Goal: Complete application form

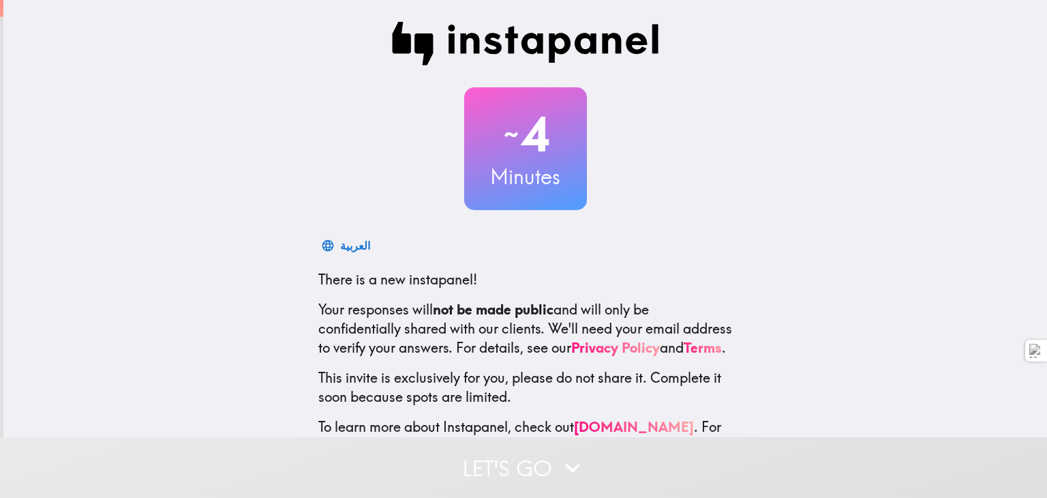
scroll to position [74, 0]
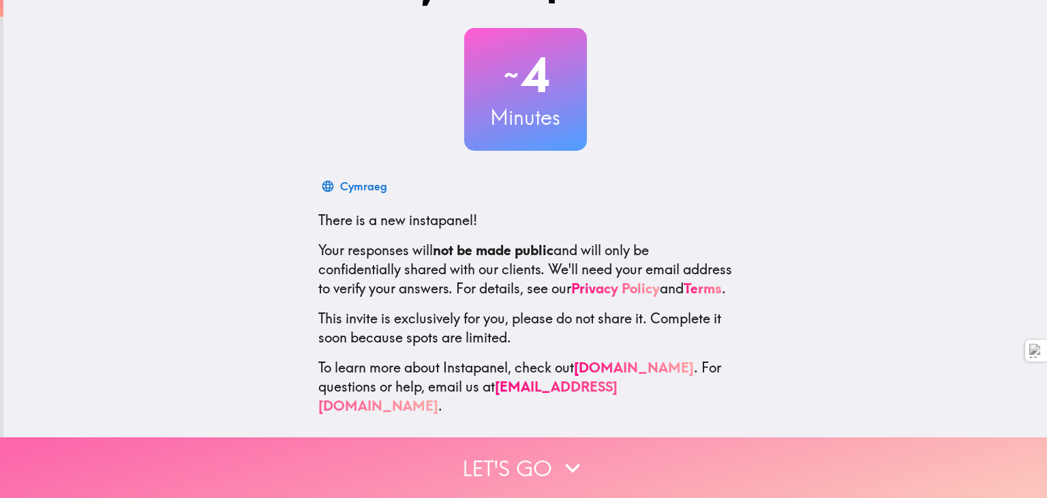
click at [515, 455] on button "Let's go" at bounding box center [523, 467] width 1047 height 61
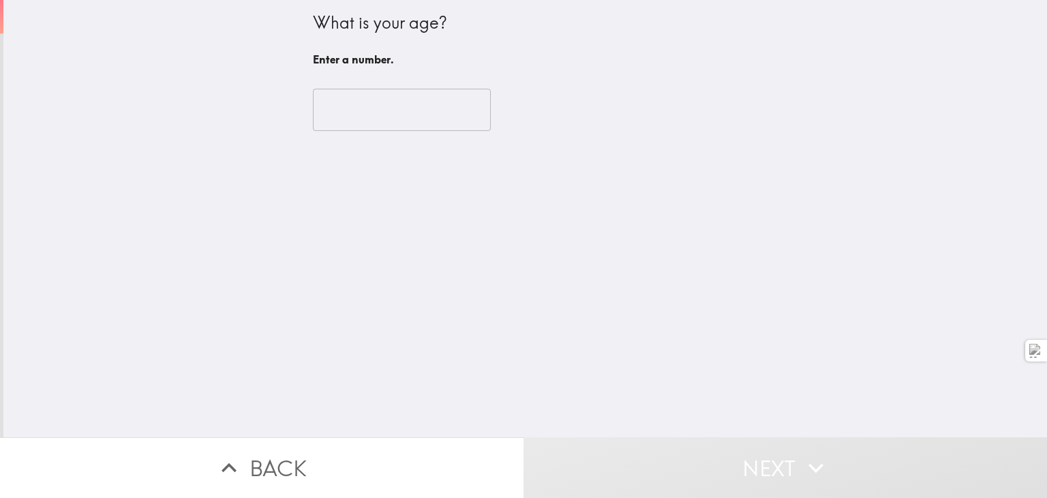
click at [390, 129] on input "number" at bounding box center [402, 110] width 178 height 42
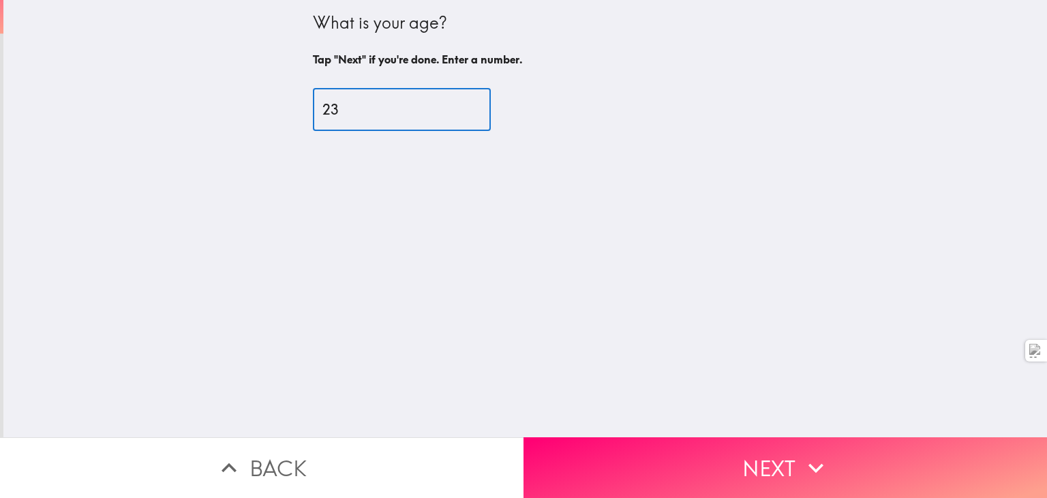
type input "23"
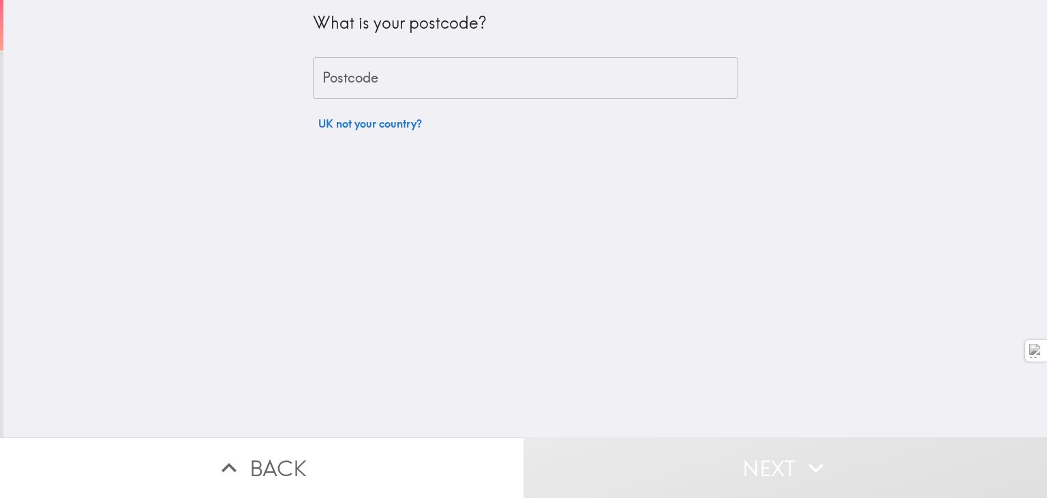
click at [417, 103] on div "What is your postcode? Postcode Postcode UK not your country?" at bounding box center [525, 68] width 425 height 137
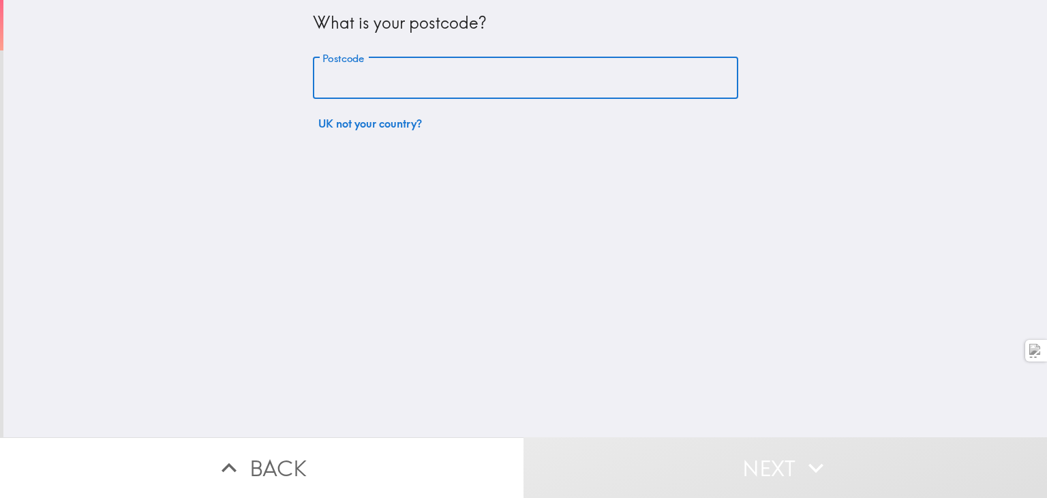
click at [414, 95] on input "Postcode" at bounding box center [525, 78] width 425 height 42
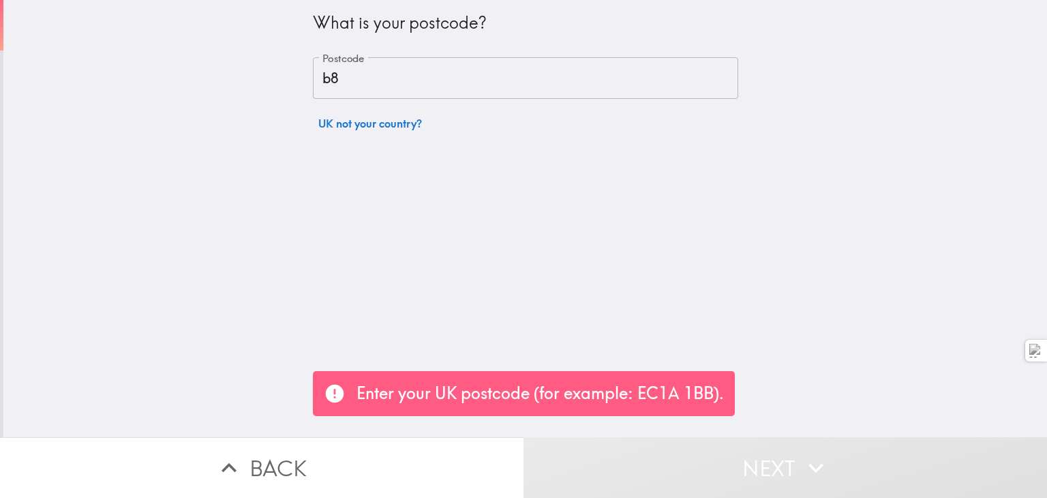
click at [404, 74] on input "b8" at bounding box center [525, 78] width 425 height 42
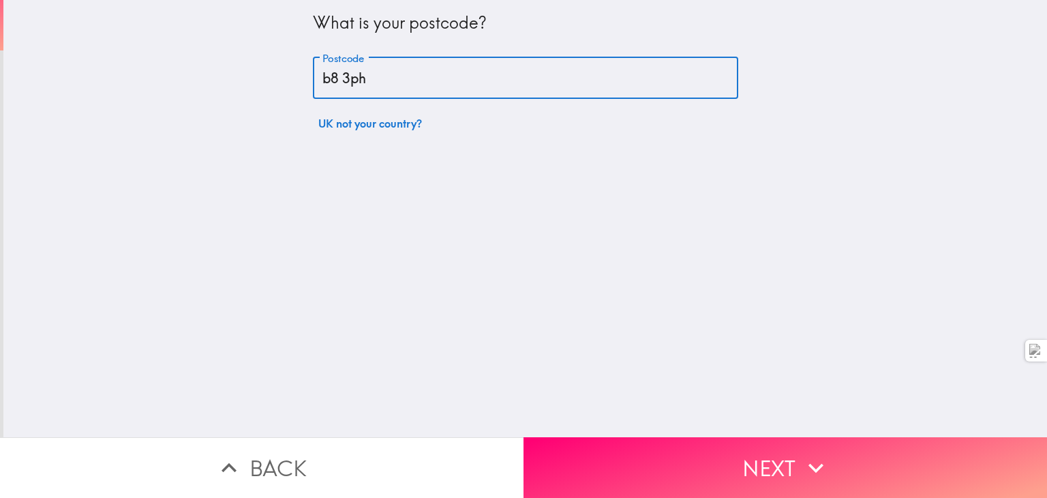
type input "b8 3ph"
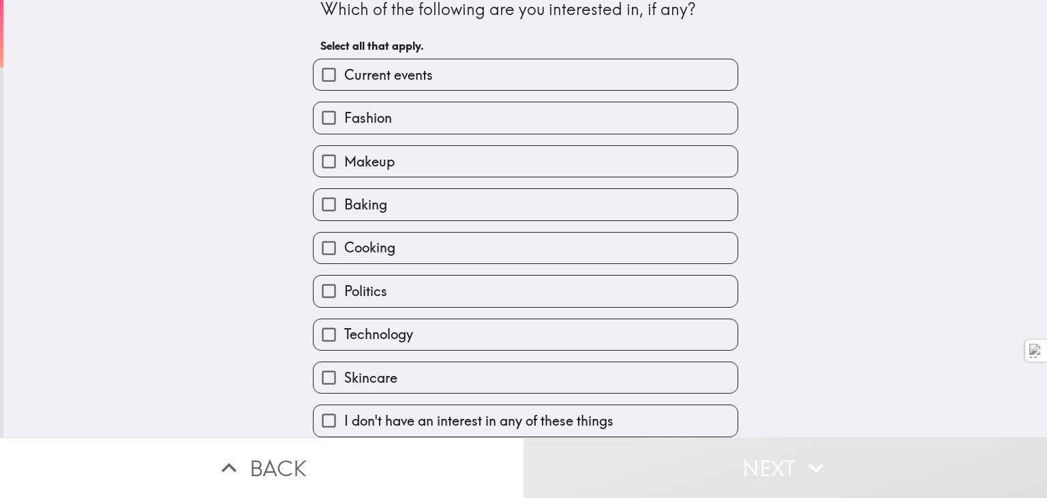
scroll to position [67, 0]
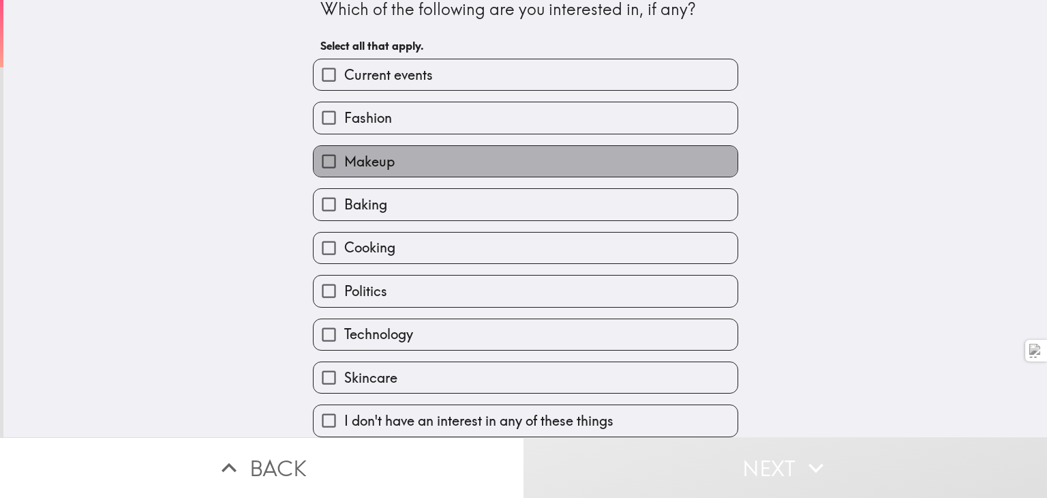
click at [364, 146] on label "Makeup" at bounding box center [526, 161] width 424 height 31
click at [344, 146] on input "Makeup" at bounding box center [329, 161] width 31 height 31
checkbox input "true"
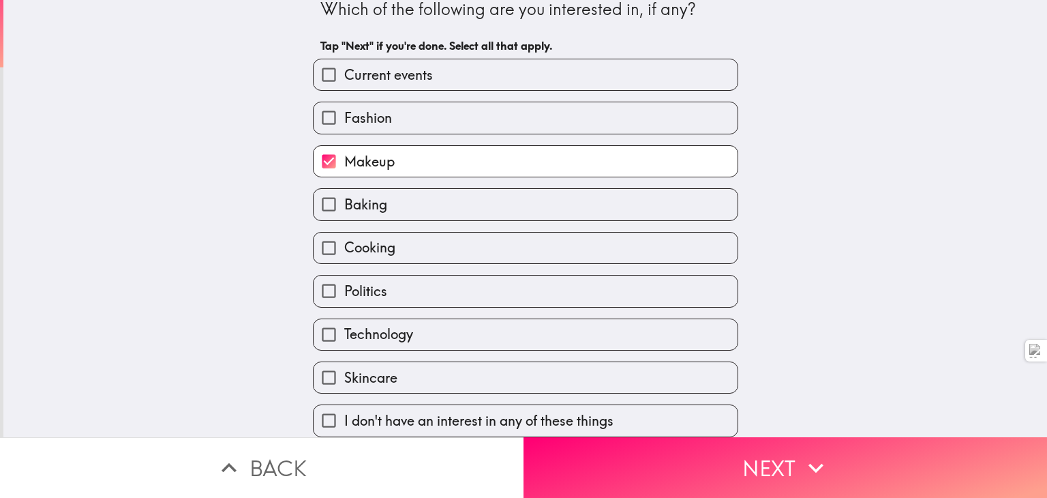
click at [384, 108] on span "Fashion" at bounding box center [368, 117] width 48 height 19
click at [344, 102] on input "Fashion" at bounding box center [329, 117] width 31 height 31
checkbox input "true"
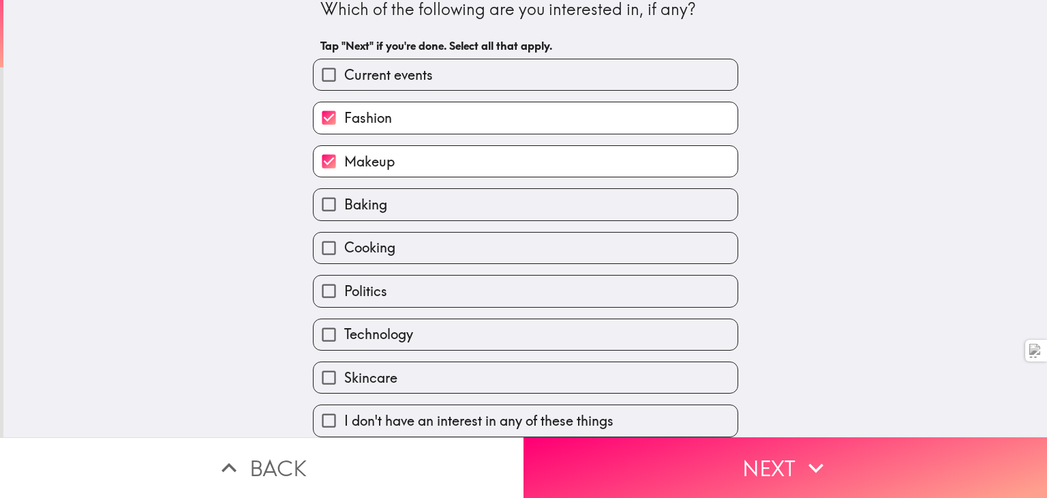
click at [369, 65] on span "Current events" at bounding box center [388, 74] width 89 height 19
click at [344, 59] on input "Current events" at bounding box center [329, 74] width 31 height 31
checkbox input "true"
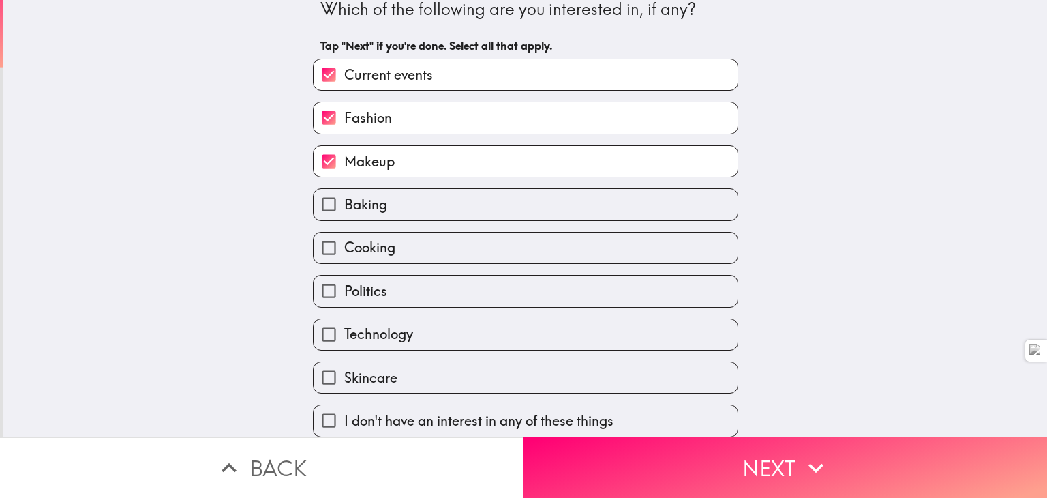
click at [382, 307] on div "Technology" at bounding box center [520, 328] width 436 height 43
click at [384, 275] on label "Politics" at bounding box center [526, 290] width 424 height 31
click at [344, 275] on input "Politics" at bounding box center [329, 290] width 31 height 31
checkbox input "true"
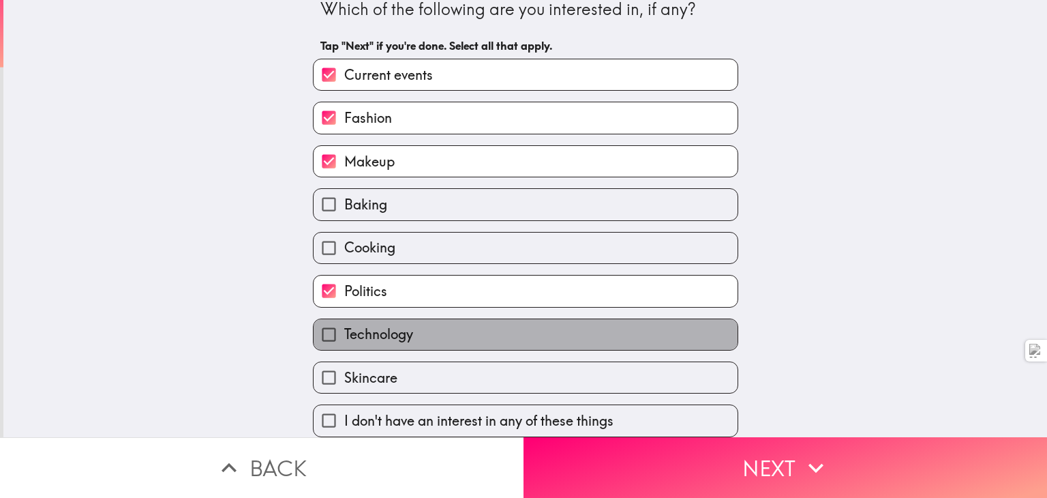
click at [384, 324] on span "Technology" at bounding box center [378, 333] width 69 height 19
click at [344, 319] on input "Technology" at bounding box center [329, 334] width 31 height 31
checkbox input "true"
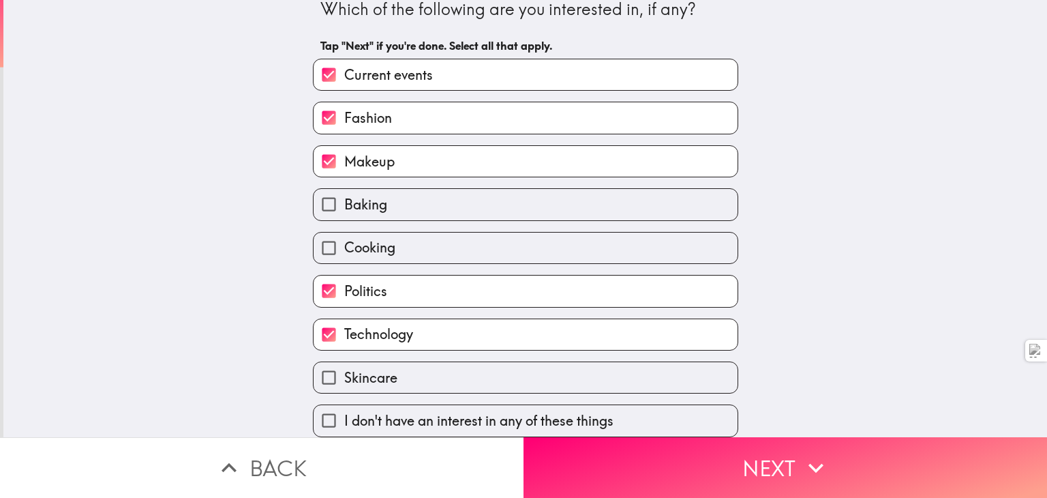
click at [399, 393] on div "I don't have an interest in any of these things" at bounding box center [520, 414] width 436 height 43
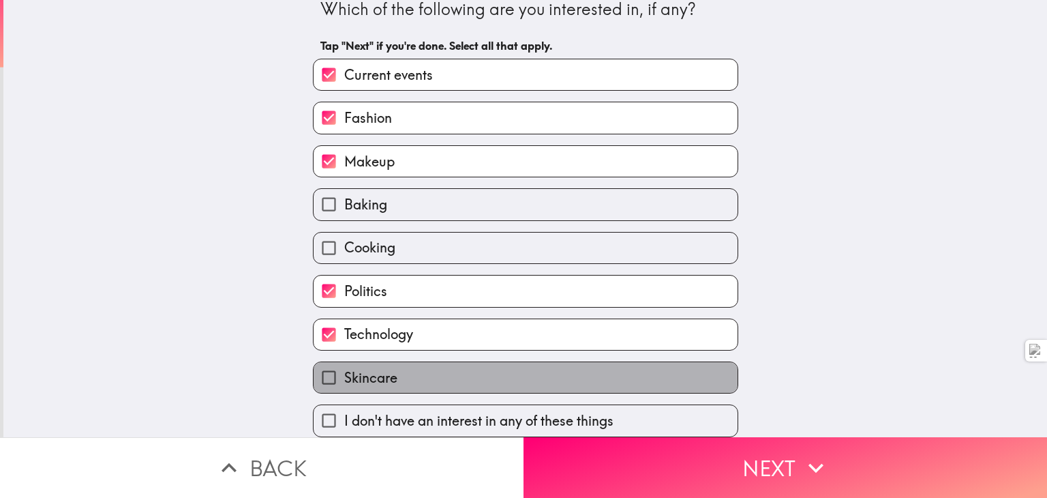
click at [400, 372] on label "Skincare" at bounding box center [526, 377] width 424 height 31
click at [344, 372] on input "Skincare" at bounding box center [329, 377] width 31 height 31
checkbox input "true"
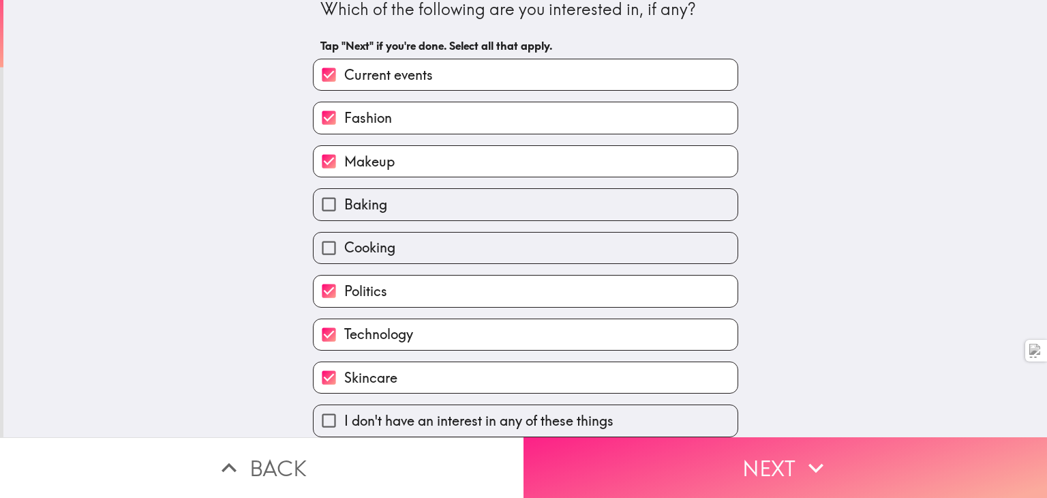
click at [607, 437] on button "Next" at bounding box center [786, 467] width 524 height 61
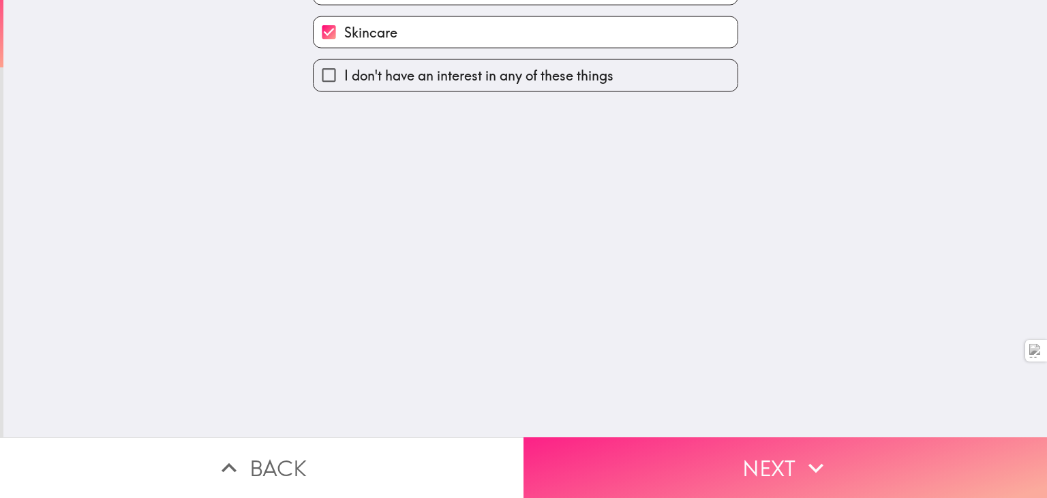
scroll to position [0, 0]
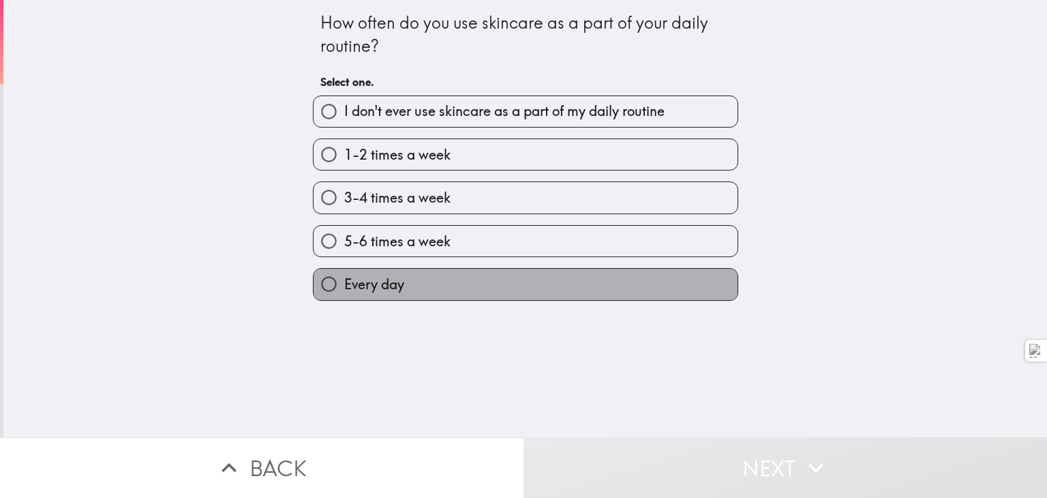
click at [426, 299] on label "Every day" at bounding box center [526, 284] width 424 height 31
click at [344, 299] on input "Every day" at bounding box center [329, 284] width 31 height 31
radio input "true"
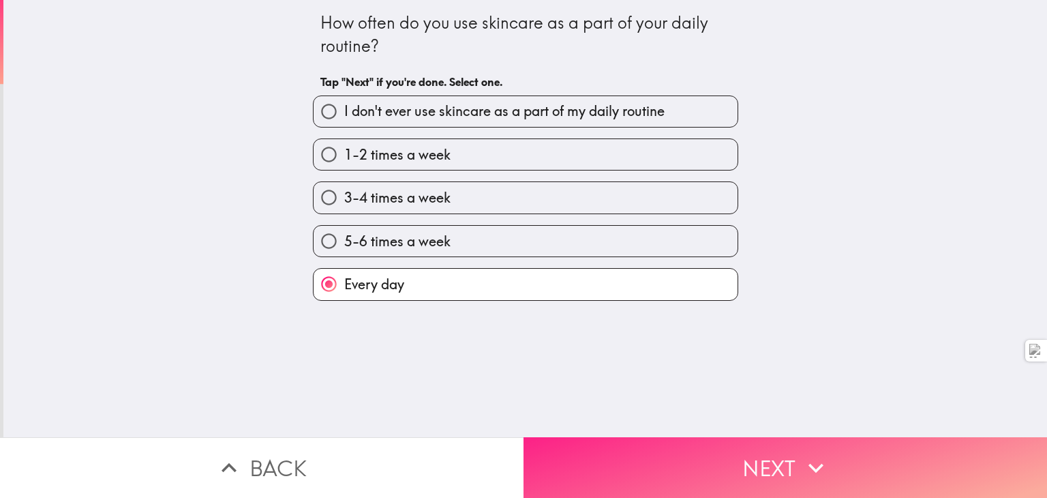
click at [690, 438] on button "Next" at bounding box center [786, 467] width 524 height 61
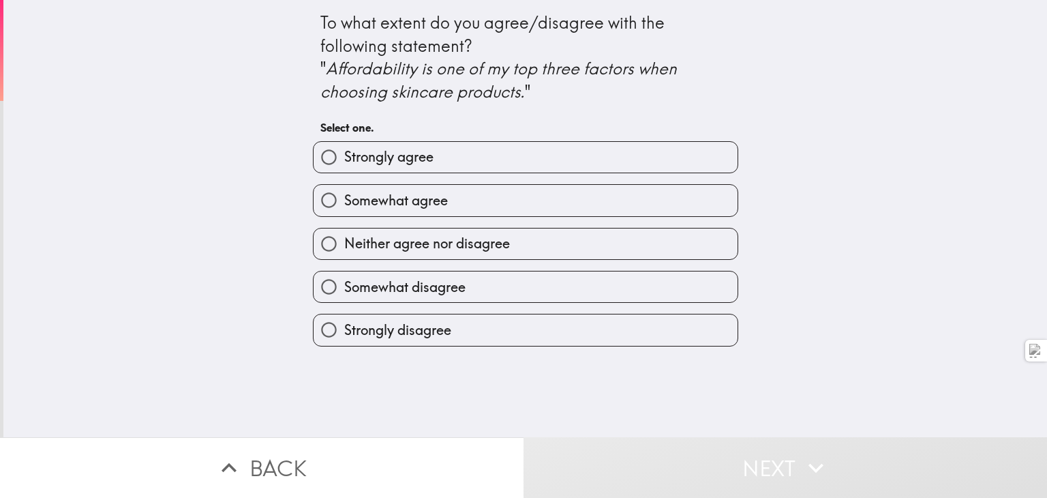
click at [469, 213] on label "Somewhat agree" at bounding box center [526, 200] width 424 height 31
click at [344, 213] on input "Somewhat agree" at bounding box center [329, 200] width 31 height 31
radio input "true"
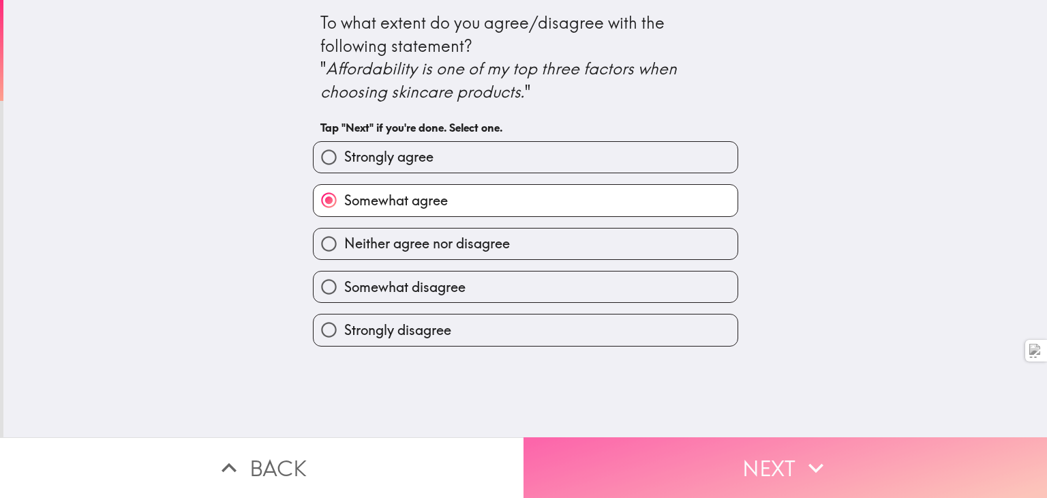
click at [660, 451] on button "Next" at bounding box center [786, 467] width 524 height 61
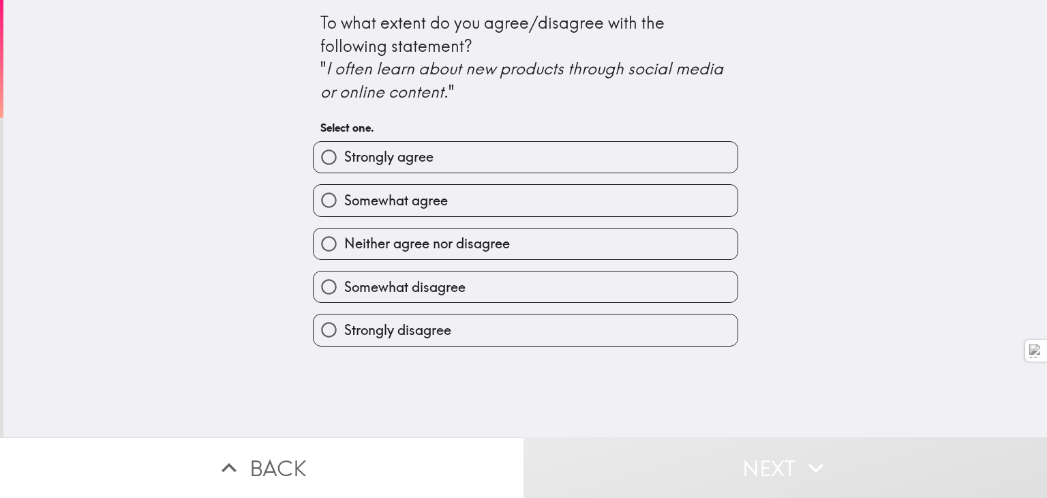
click at [453, 200] on label "Somewhat agree" at bounding box center [526, 200] width 424 height 31
click at [344, 200] on input "Somewhat agree" at bounding box center [329, 200] width 31 height 31
radio input "true"
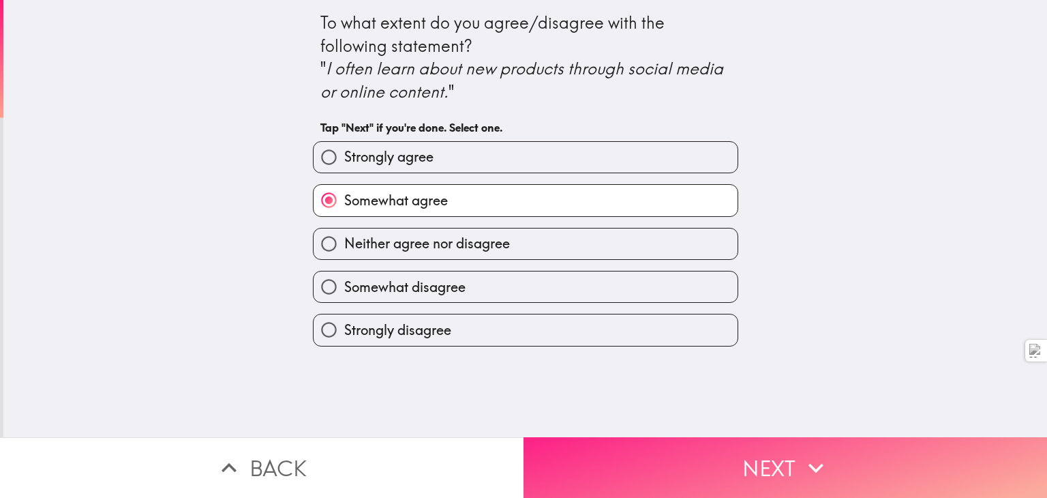
click at [619, 442] on button "Next" at bounding box center [786, 467] width 524 height 61
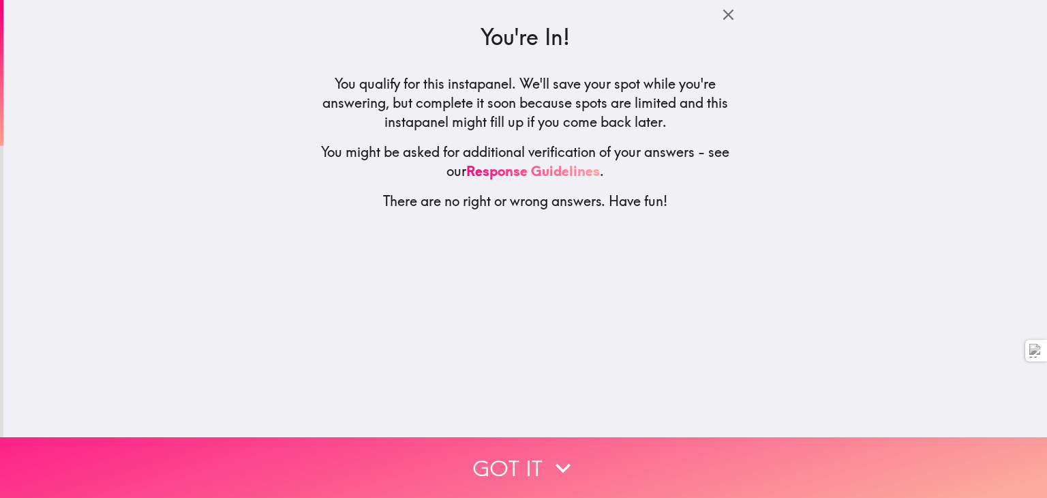
click at [538, 459] on button "Got it" at bounding box center [523, 467] width 1047 height 61
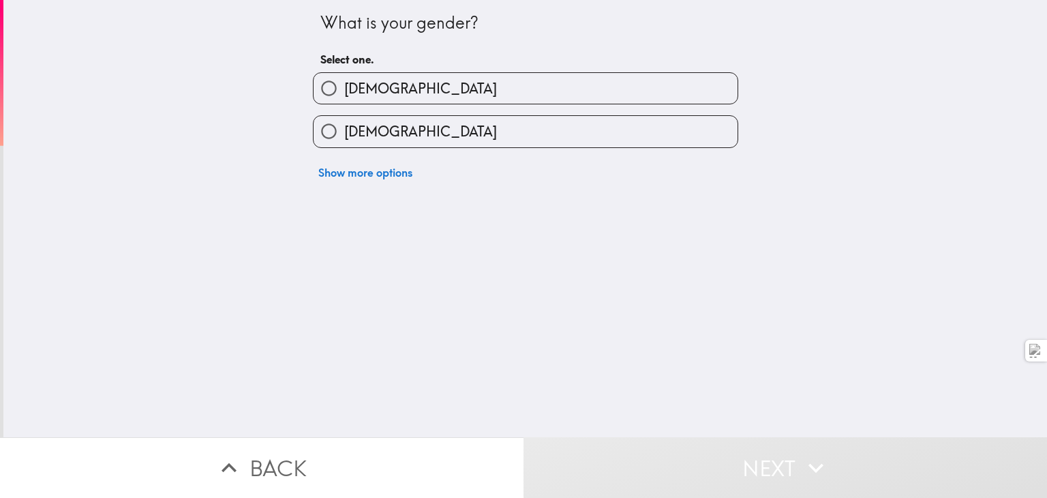
click at [428, 138] on label "[DEMOGRAPHIC_DATA]" at bounding box center [526, 131] width 424 height 31
click at [344, 138] on input "[DEMOGRAPHIC_DATA]" at bounding box center [329, 131] width 31 height 31
radio input "true"
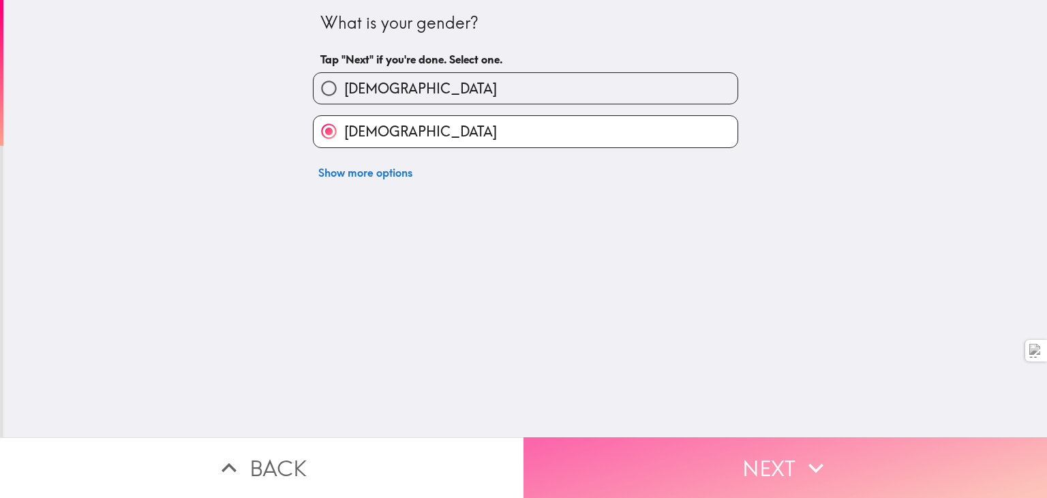
click at [636, 438] on button "Next" at bounding box center [786, 467] width 524 height 61
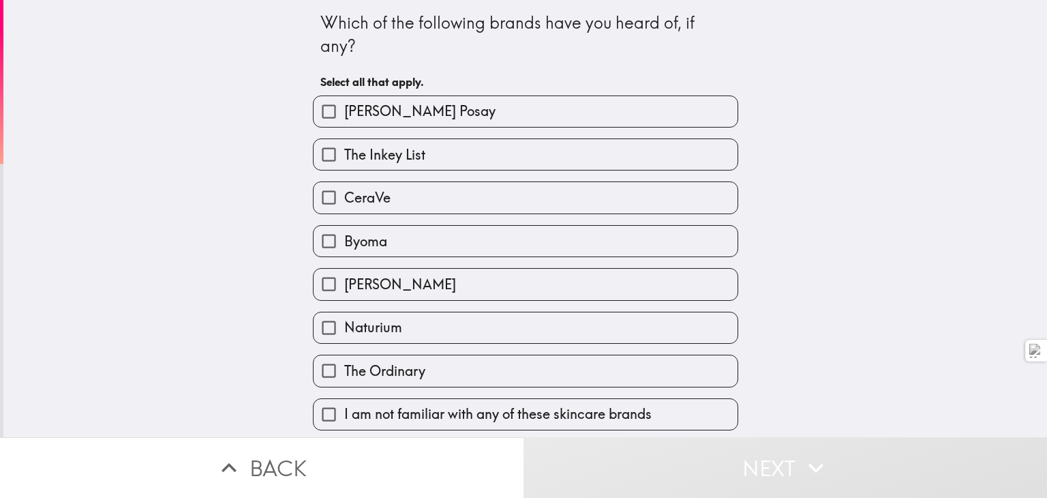
scroll to position [42, 0]
click at [442, 354] on div "The Ordinary" at bounding box center [525, 370] width 425 height 32
click at [442, 355] on label "The Ordinary" at bounding box center [526, 370] width 424 height 31
click at [344, 355] on input "The Ordinary" at bounding box center [329, 370] width 31 height 31
checkbox input "true"
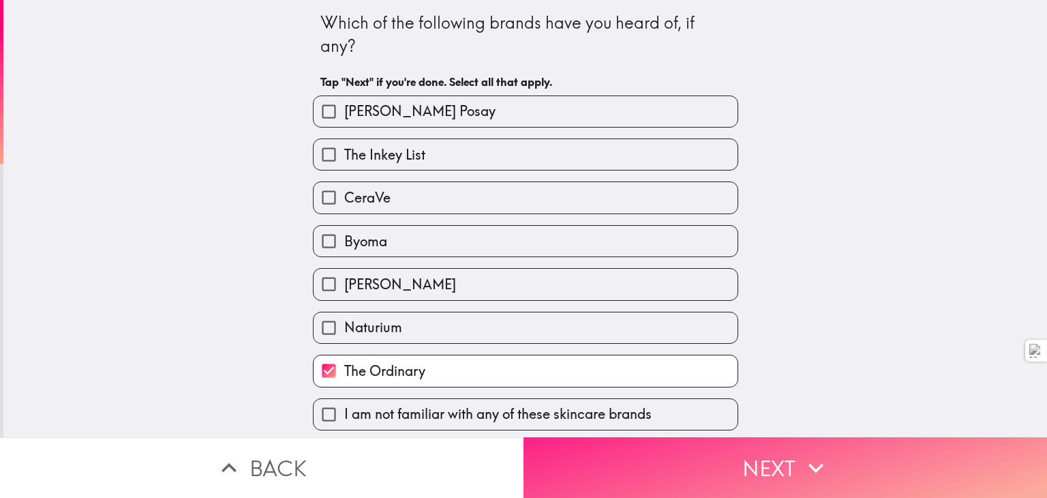
click at [679, 481] on button "Next" at bounding box center [786, 467] width 524 height 61
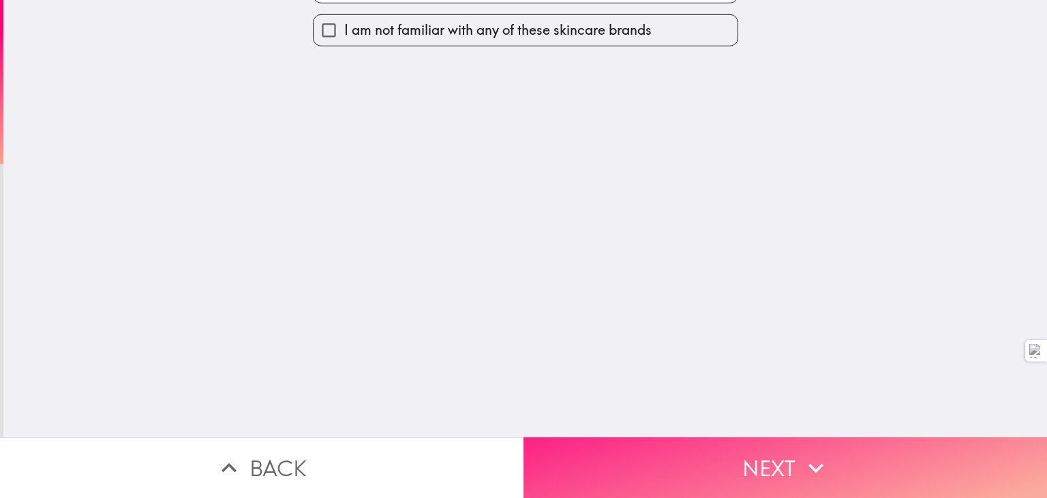
scroll to position [0, 0]
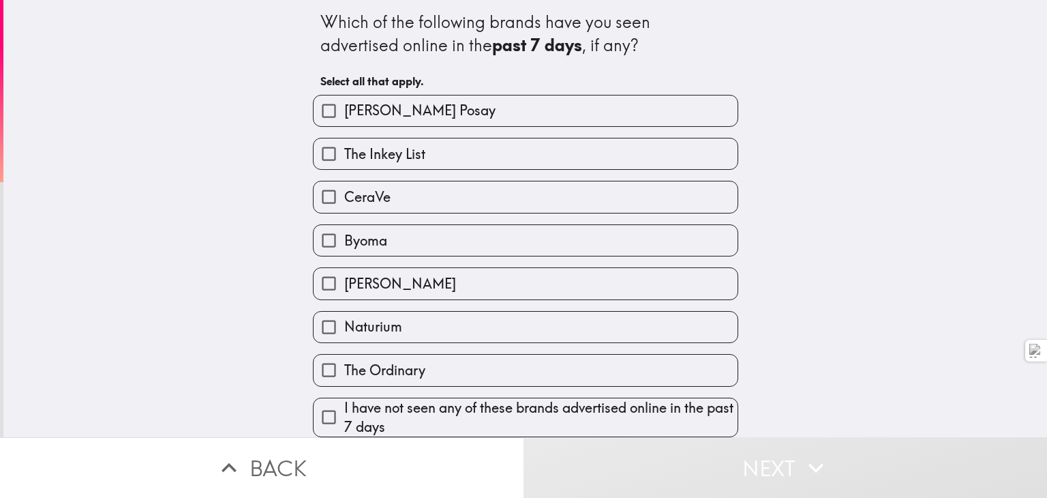
scroll to position [42, 0]
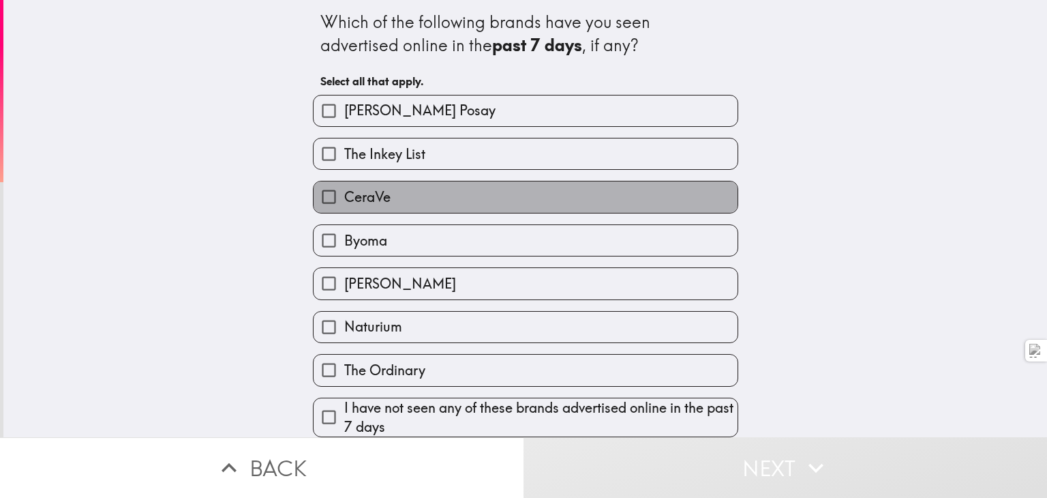
drag, startPoint x: 498, startPoint y: 92, endPoint x: 406, endPoint y: 173, distance: 122.7
click at [406, 181] on label "CeraVe" at bounding box center [526, 196] width 424 height 31
click at [344, 181] on input "CeraVe" at bounding box center [329, 196] width 31 height 31
checkbox input "true"
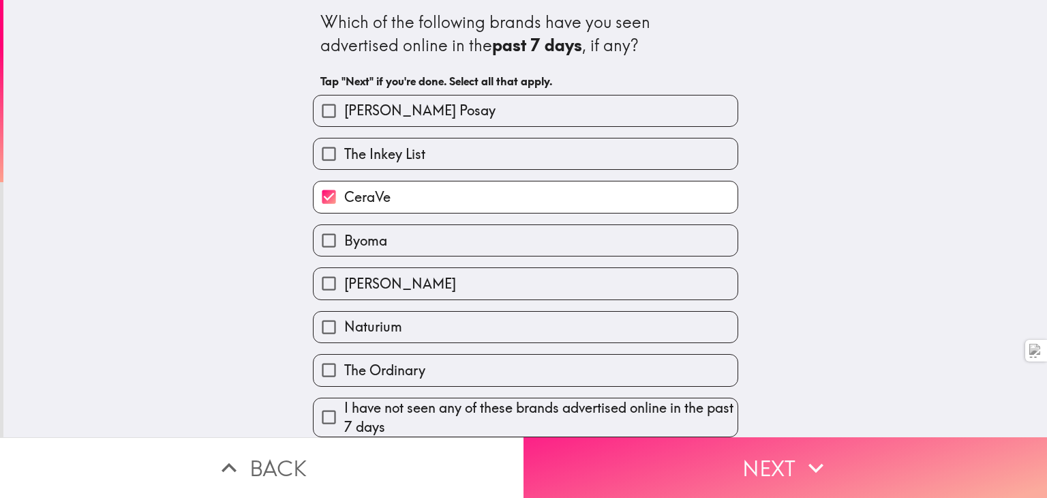
click at [597, 451] on button "Next" at bounding box center [786, 467] width 524 height 61
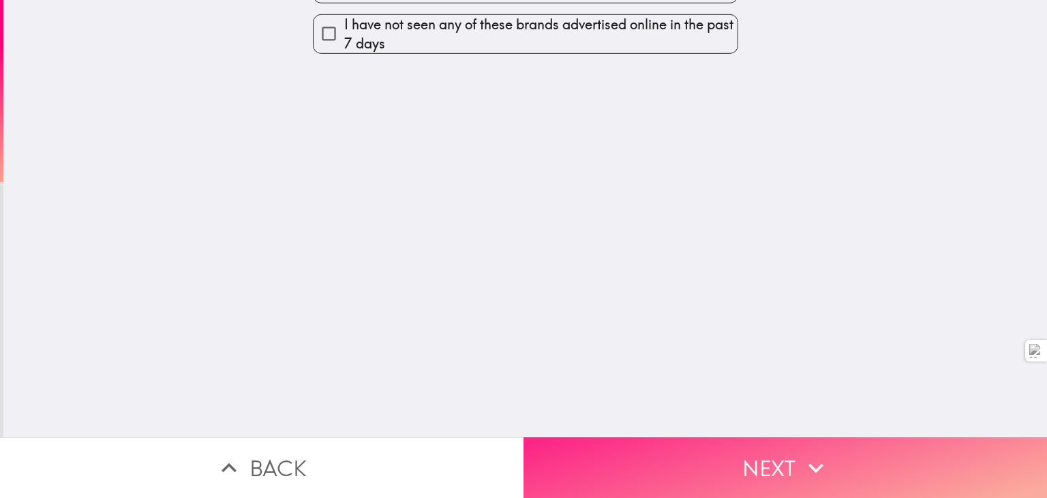
scroll to position [0, 0]
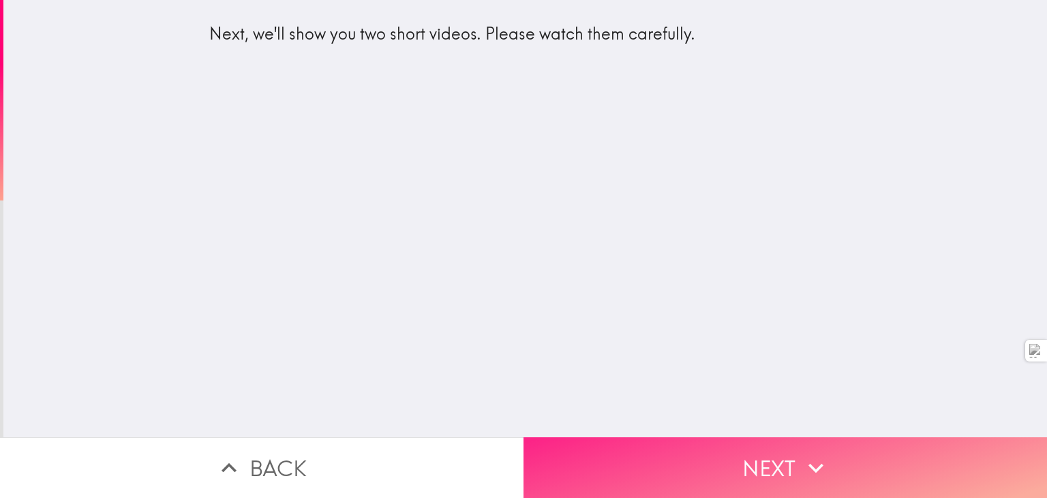
click at [696, 438] on button "Next" at bounding box center [786, 467] width 524 height 61
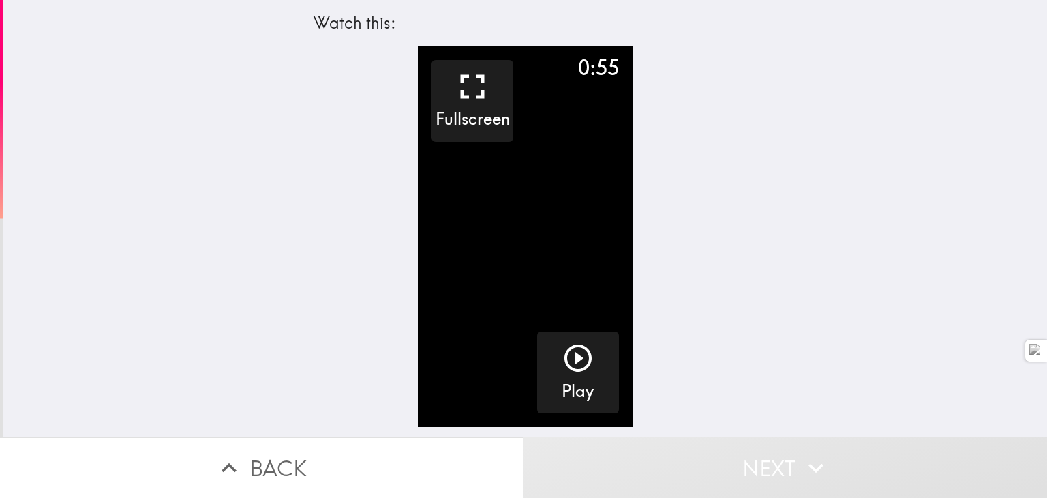
click at [545, 278] on video "button" at bounding box center [525, 236] width 214 height 380
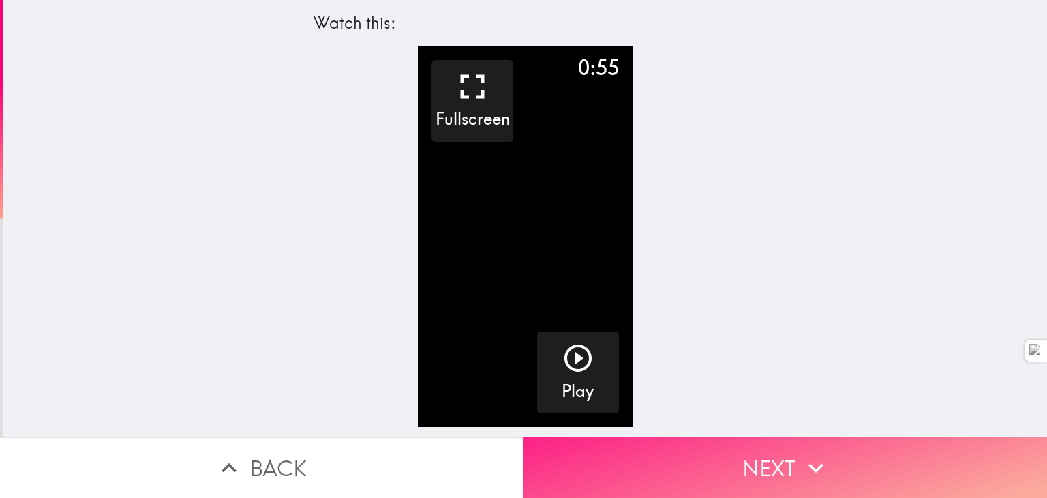
drag, startPoint x: 753, startPoint y: 423, endPoint x: 779, endPoint y: 467, distance: 51.7
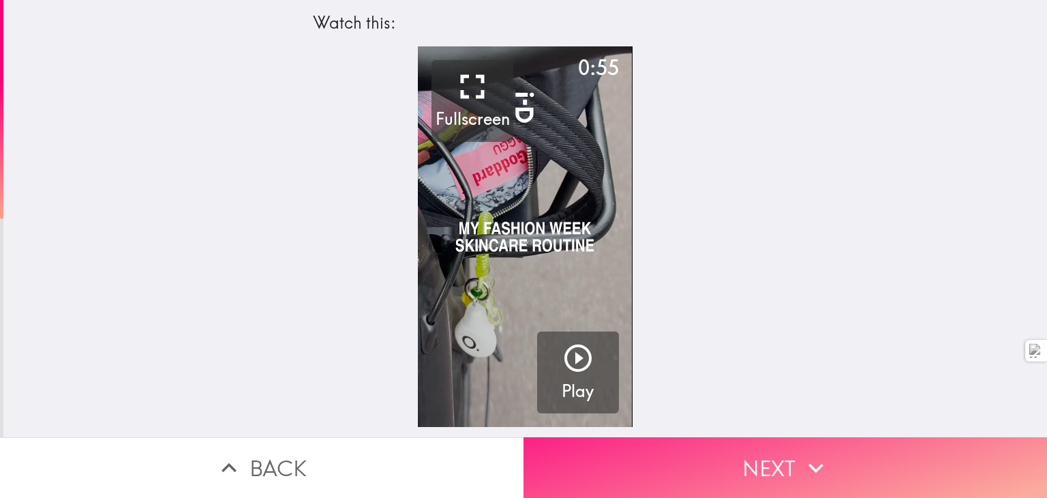
click at [779, 467] on div "Watch this: 0:55 Fullscreen Play Back Next" at bounding box center [523, 249] width 1047 height 498
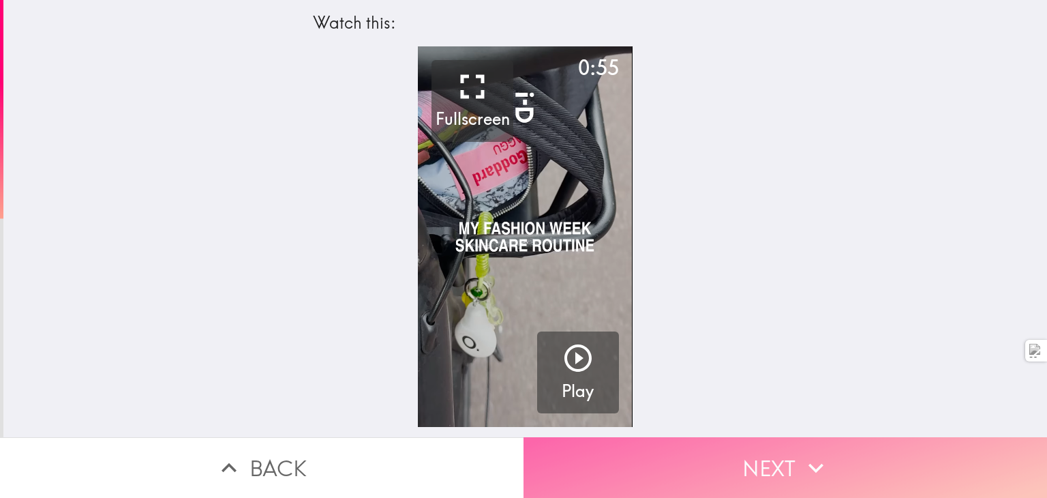
click at [779, 467] on button "Next" at bounding box center [786, 467] width 524 height 61
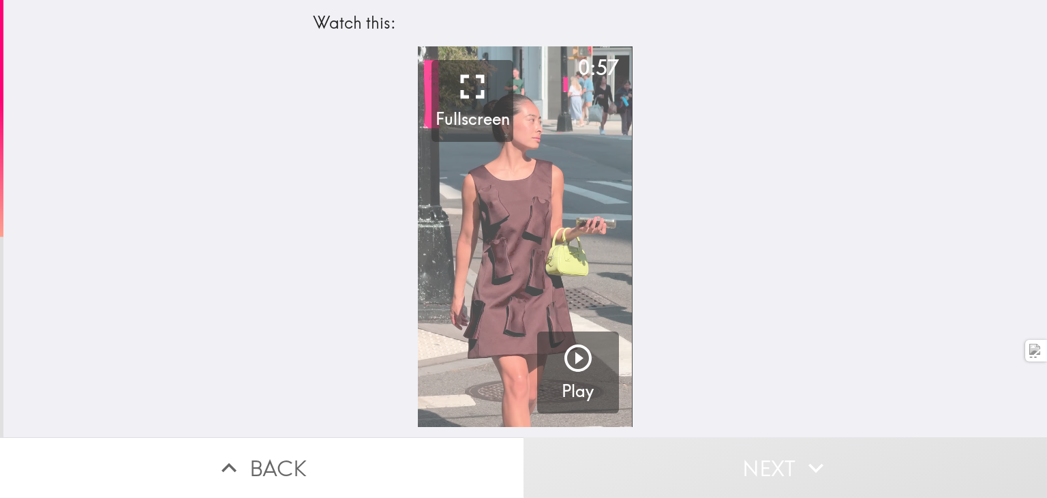
click at [522, 212] on video "button" at bounding box center [525, 236] width 214 height 380
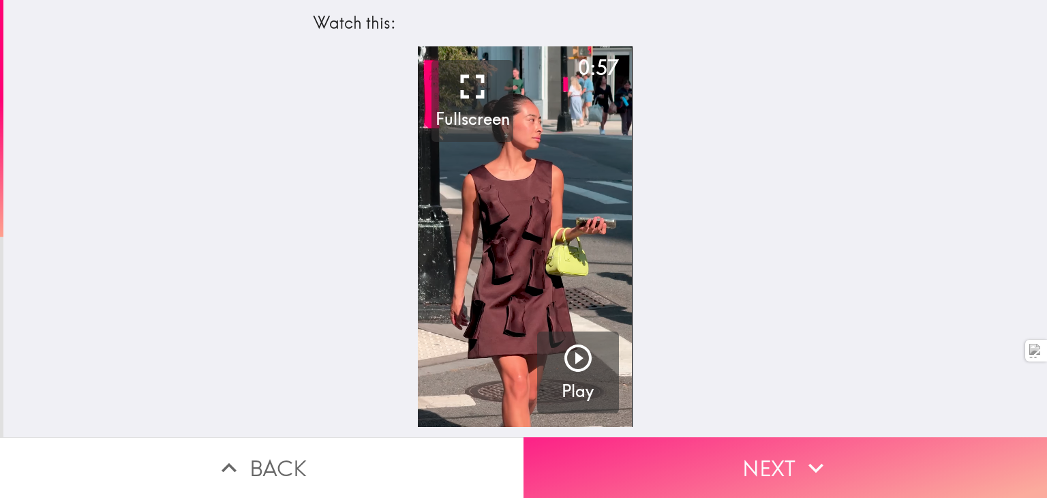
click at [802, 440] on button "Next" at bounding box center [786, 467] width 524 height 61
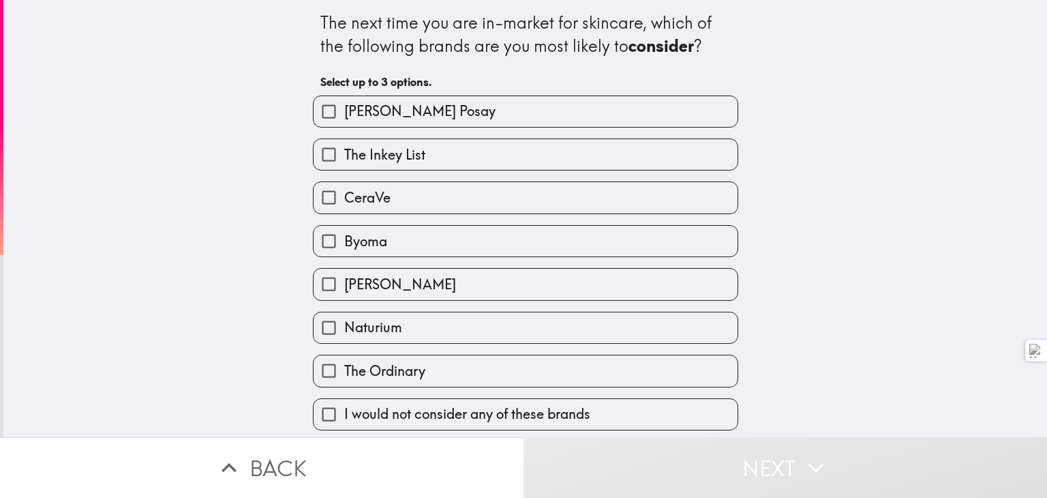
scroll to position [42, 0]
click at [470, 363] on label "The Ordinary" at bounding box center [526, 370] width 424 height 31
click at [344, 363] on input "The Ordinary" at bounding box center [329, 370] width 31 height 31
checkbox input "true"
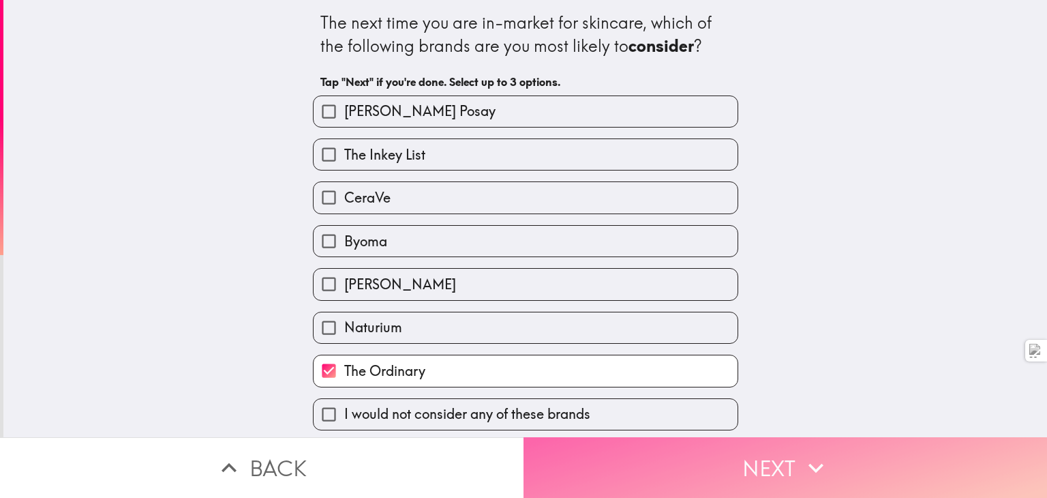
click at [591, 437] on button "Next" at bounding box center [786, 467] width 524 height 61
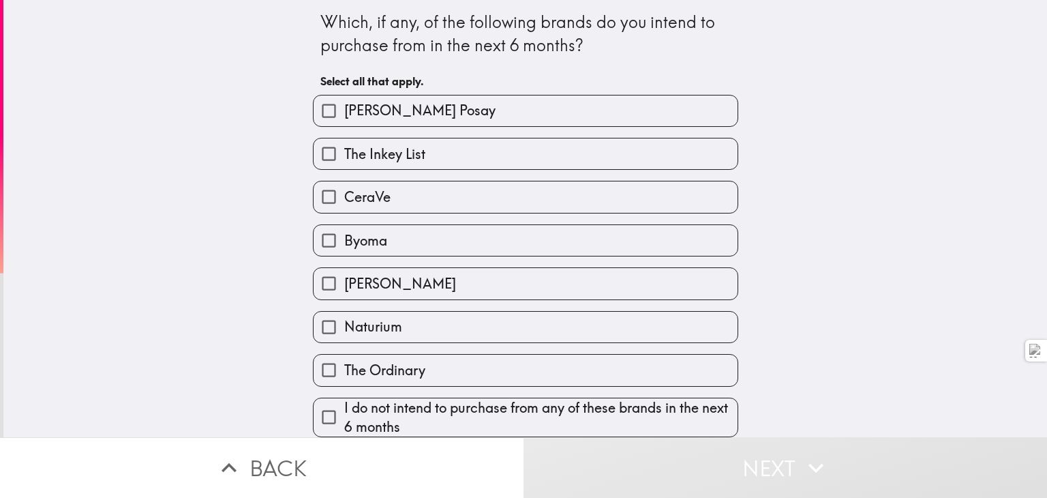
scroll to position [45, 0]
click at [406, 361] on span "The Ordinary" at bounding box center [384, 370] width 81 height 19
click at [344, 360] on input "The Ordinary" at bounding box center [329, 369] width 31 height 31
checkbox input "true"
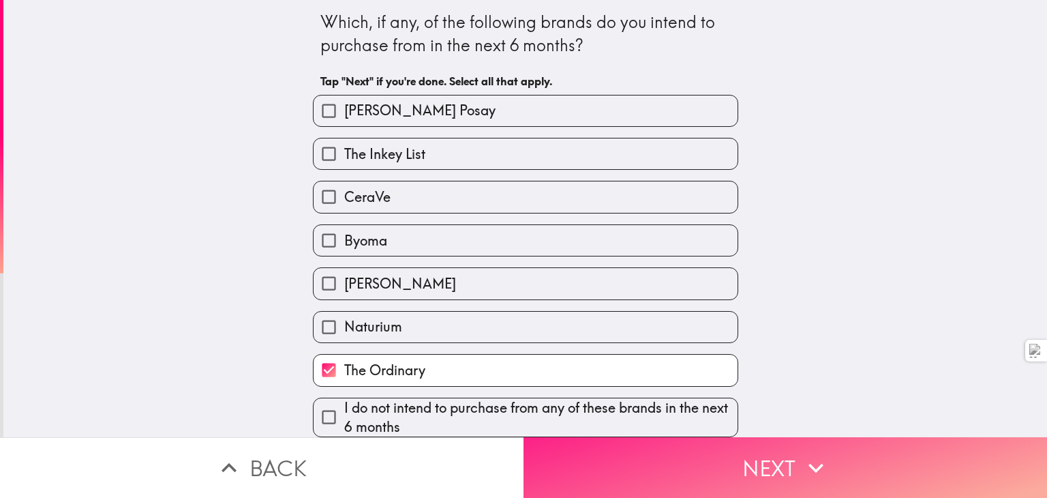
click at [603, 437] on button "Next" at bounding box center [786, 467] width 524 height 61
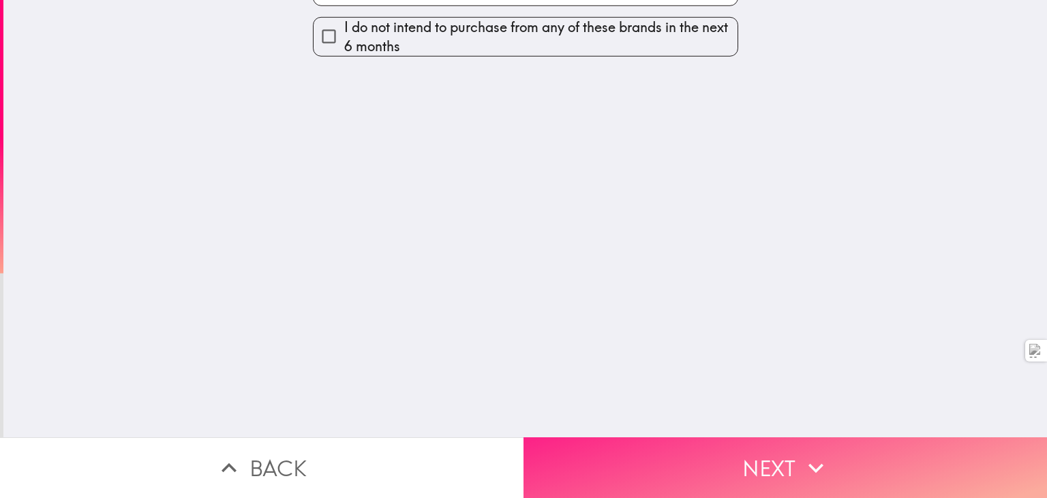
scroll to position [0, 0]
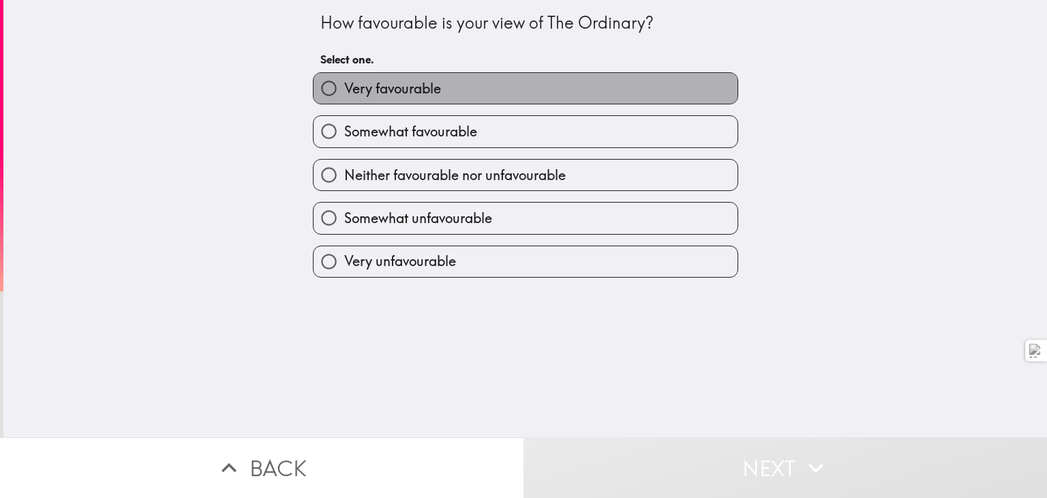
click at [478, 104] on label "Very favourable" at bounding box center [526, 88] width 424 height 31
click at [344, 104] on input "Very favourable" at bounding box center [329, 88] width 31 height 31
radio input "true"
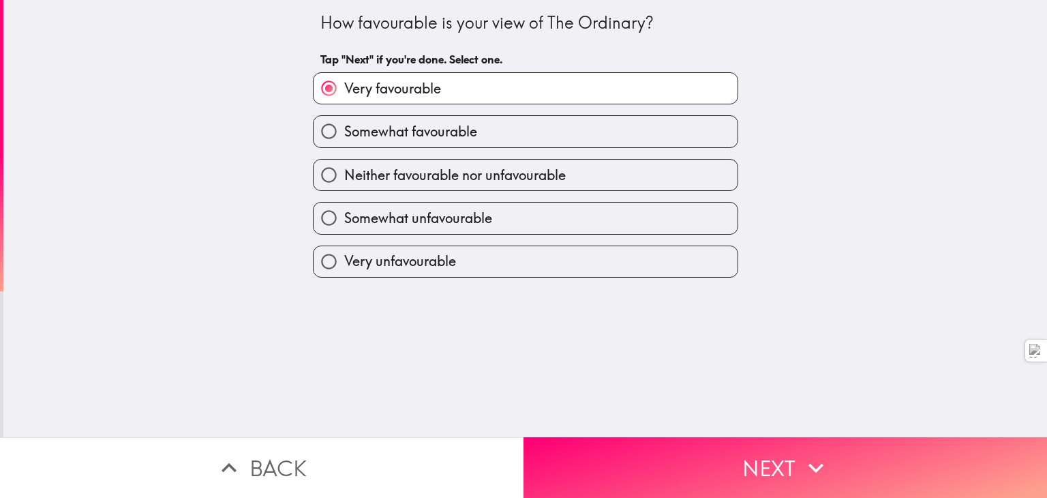
click at [643, 423] on div "How favourable is your view of The Ordinary? Tap "Next" if you're done. Select …" at bounding box center [525, 218] width 1044 height 437
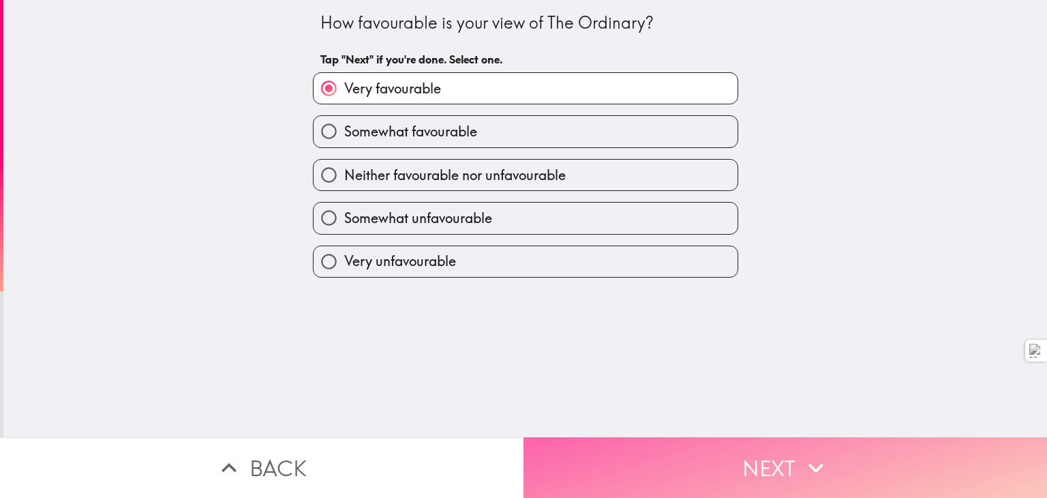
click at [649, 440] on button "Next" at bounding box center [786, 467] width 524 height 61
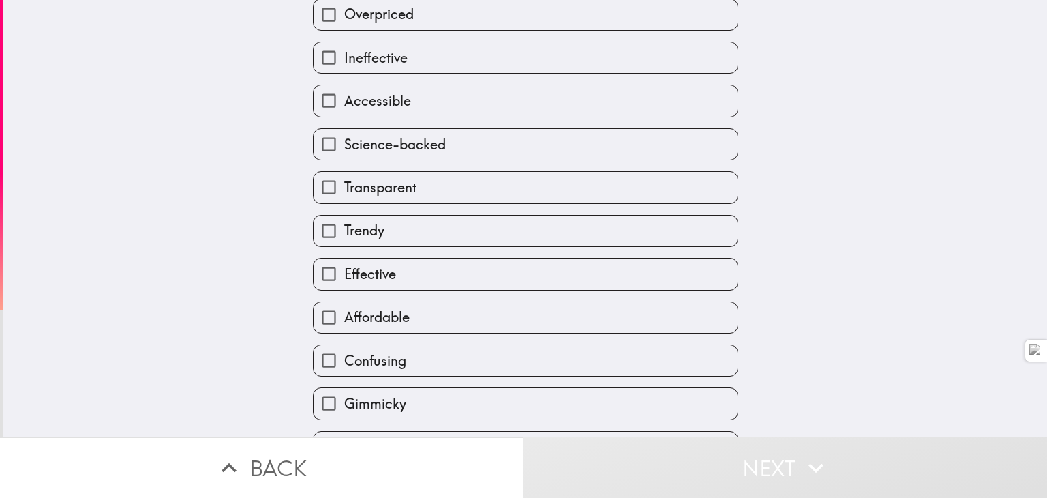
scroll to position [97, 0]
click at [425, 332] on label "Affordable" at bounding box center [526, 316] width 424 height 31
click at [344, 332] on input "Affordable" at bounding box center [329, 316] width 31 height 31
checkbox input "true"
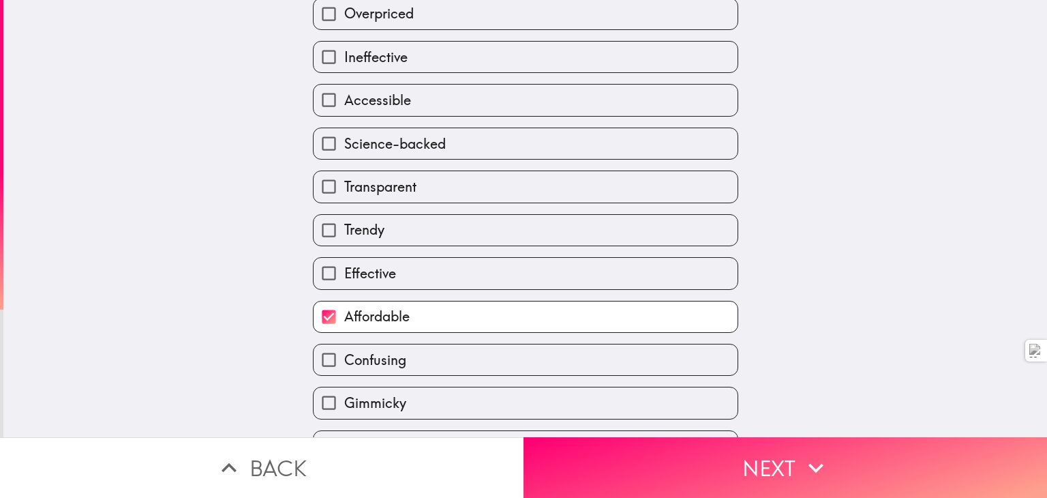
click at [409, 288] on label "Effective" at bounding box center [526, 273] width 424 height 31
click at [344, 288] on input "Effective" at bounding box center [329, 273] width 31 height 31
checkbox input "true"
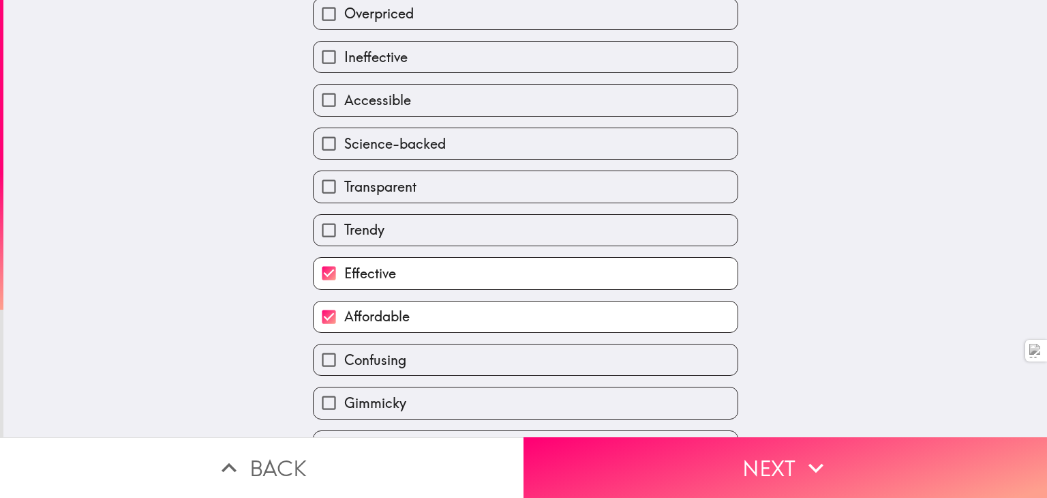
scroll to position [185, 0]
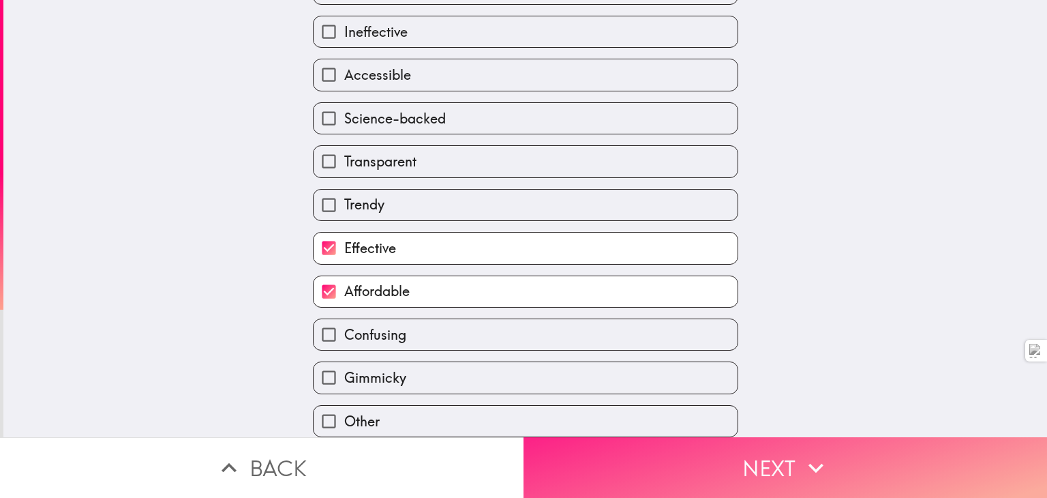
click at [661, 460] on button "Next" at bounding box center [786, 467] width 524 height 61
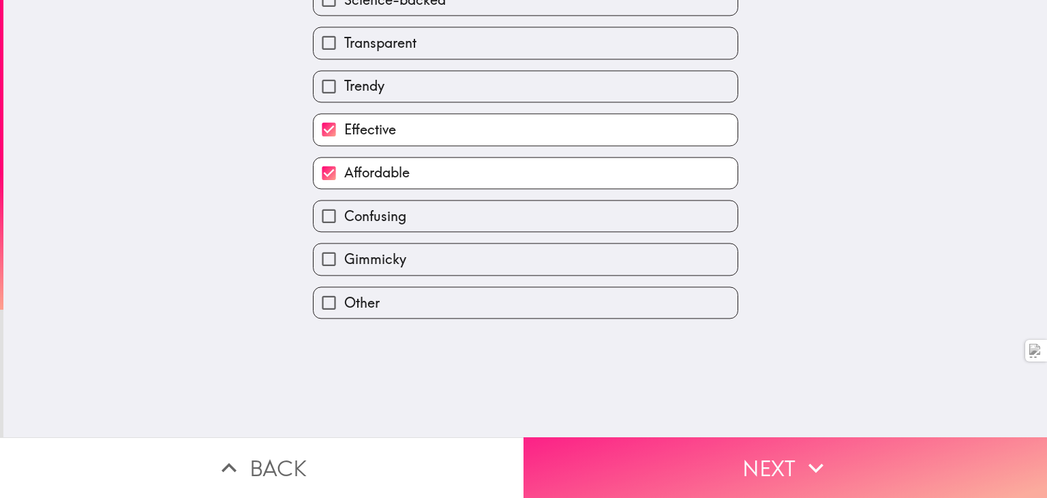
scroll to position [0, 0]
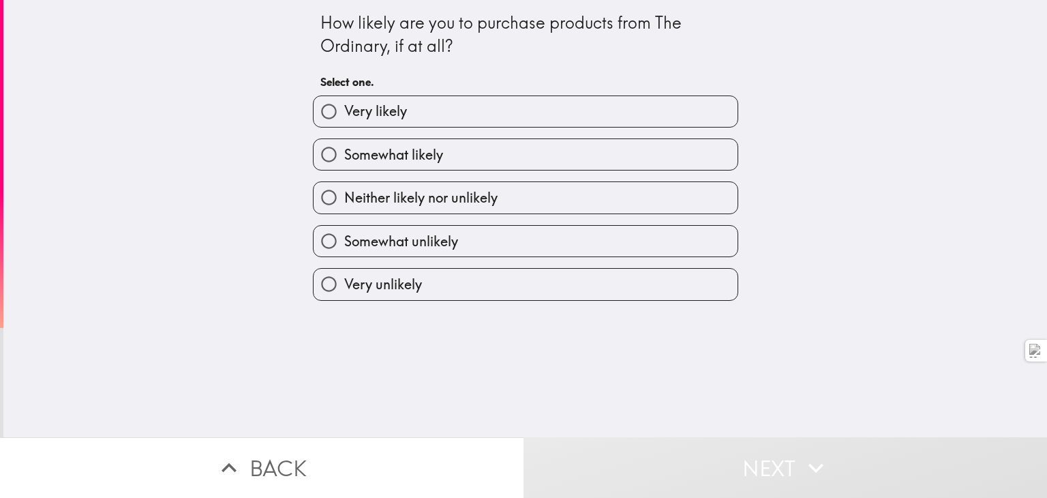
click at [543, 99] on div "Very likely" at bounding box center [525, 111] width 425 height 32
click at [543, 118] on label "Very likely" at bounding box center [526, 111] width 424 height 31
click at [344, 118] on input "Very likely" at bounding box center [329, 111] width 31 height 31
radio input "true"
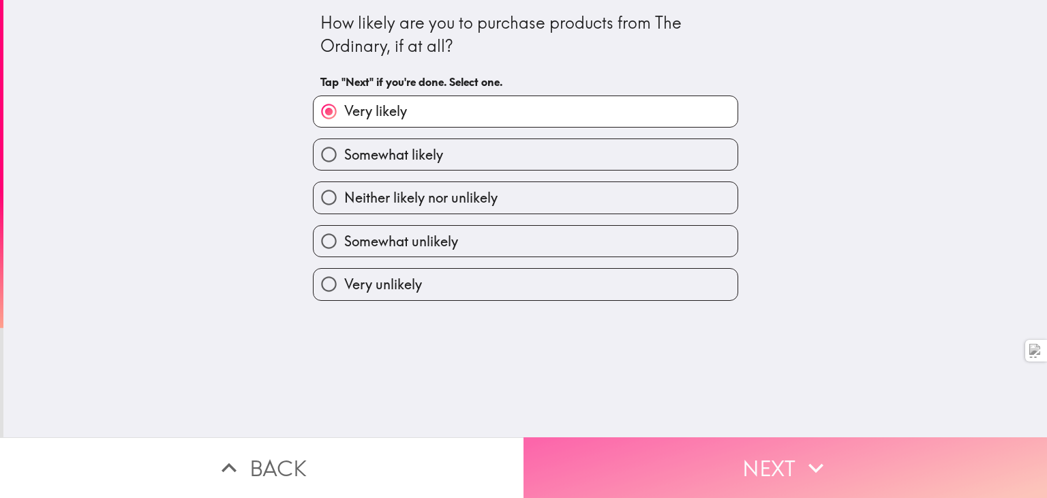
click at [673, 438] on button "Next" at bounding box center [786, 467] width 524 height 61
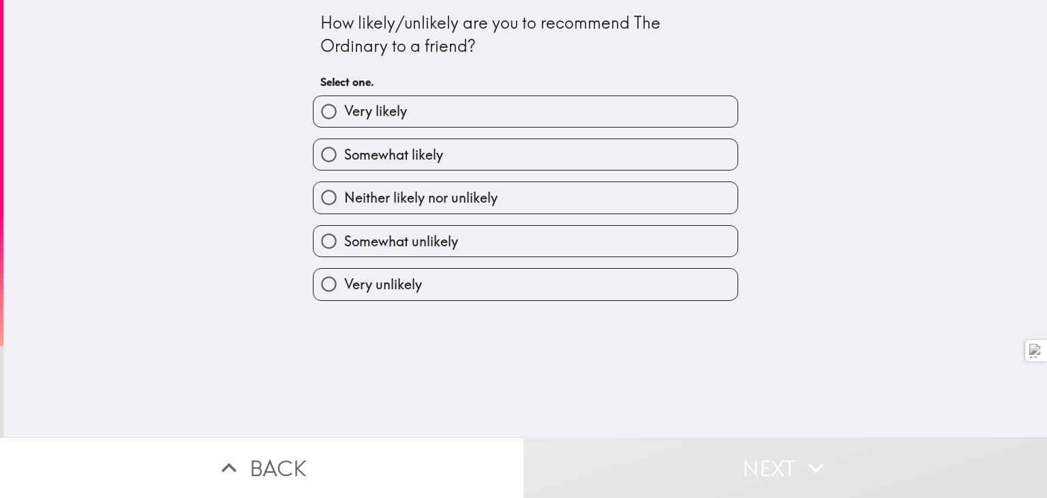
click at [484, 135] on div "Somewhat likely" at bounding box center [520, 148] width 436 height 43
click at [491, 98] on div "Very likely" at bounding box center [520, 106] width 436 height 43
click at [502, 89] on div "Very likely" at bounding box center [520, 106] width 436 height 43
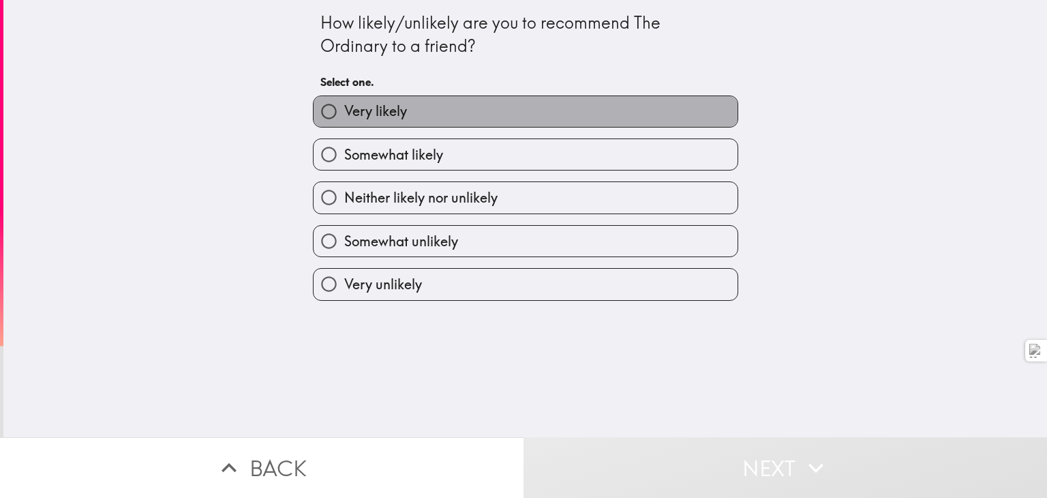
click at [501, 106] on label "Very likely" at bounding box center [526, 111] width 424 height 31
click at [344, 106] on input "Very likely" at bounding box center [329, 111] width 31 height 31
radio input "true"
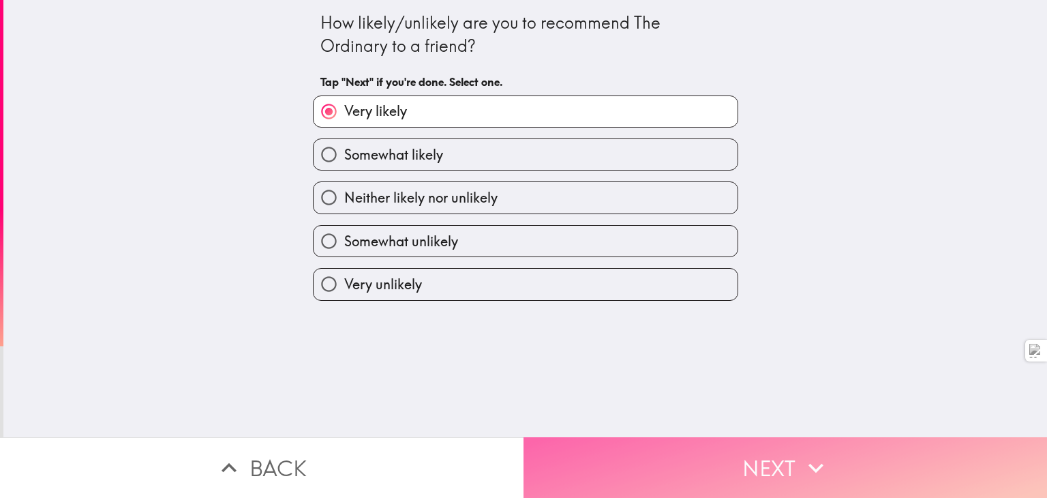
click at [643, 445] on button "Next" at bounding box center [786, 467] width 524 height 61
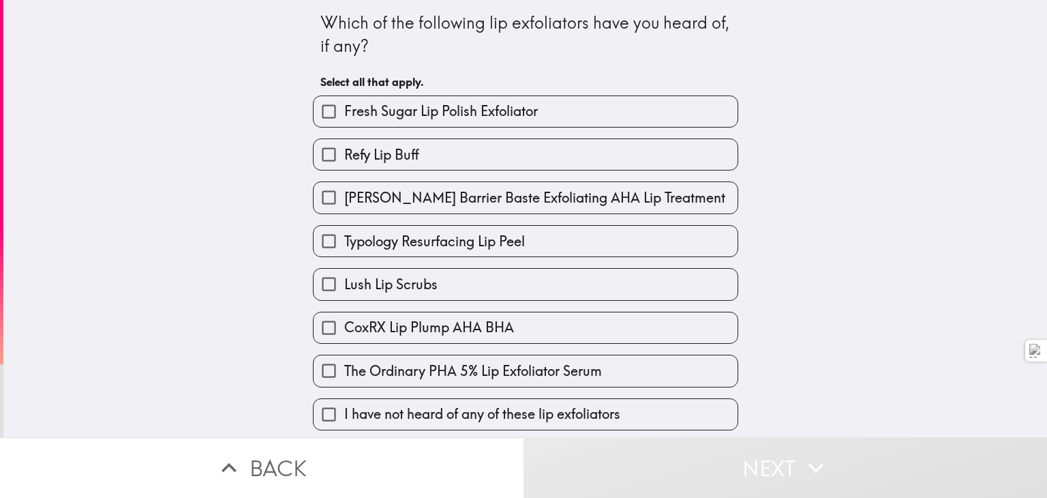
scroll to position [42, 0]
click at [502, 407] on span "I have not heard of any of these lip exfoliators" at bounding box center [482, 413] width 276 height 19
click at [344, 407] on input "I have not heard of any of these lip exfoliators" at bounding box center [329, 414] width 31 height 31
checkbox input "true"
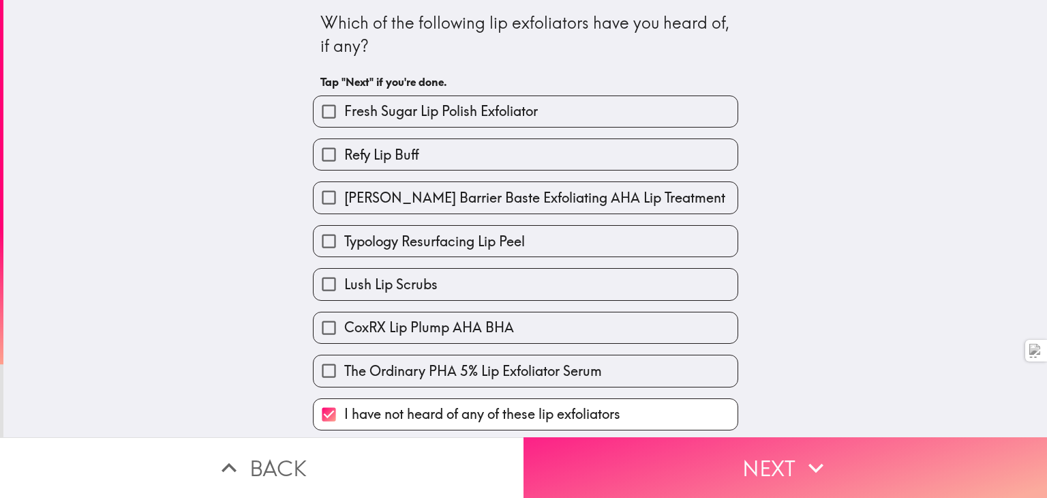
click at [616, 440] on button "Next" at bounding box center [786, 467] width 524 height 61
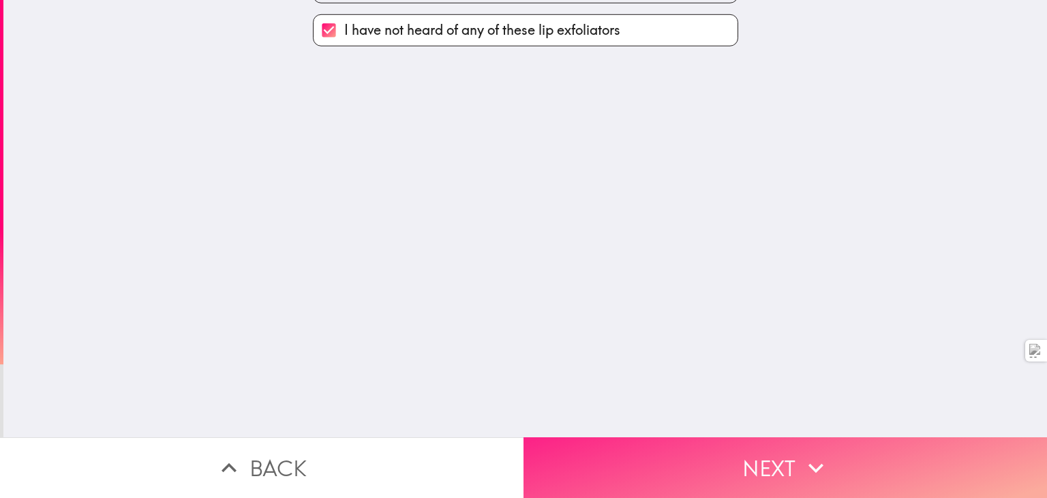
scroll to position [0, 0]
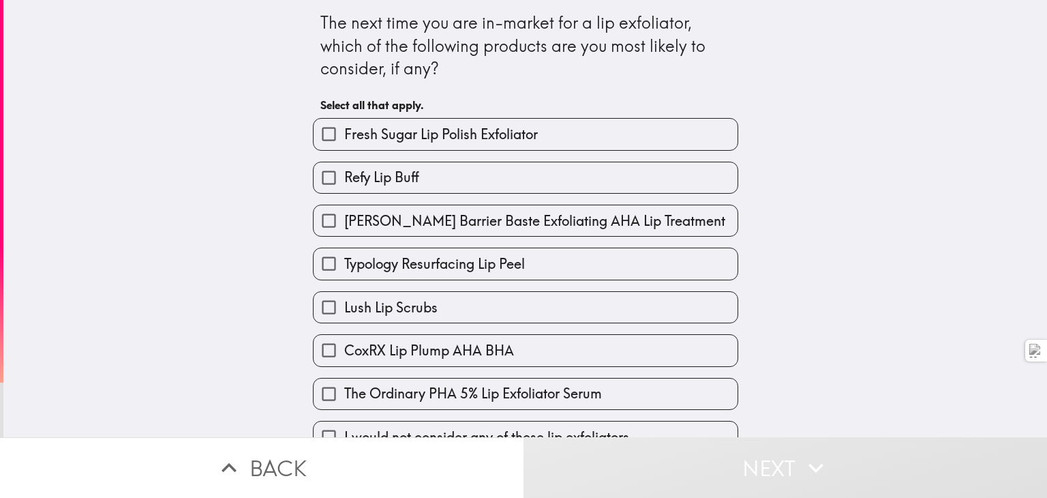
scroll to position [113, 0]
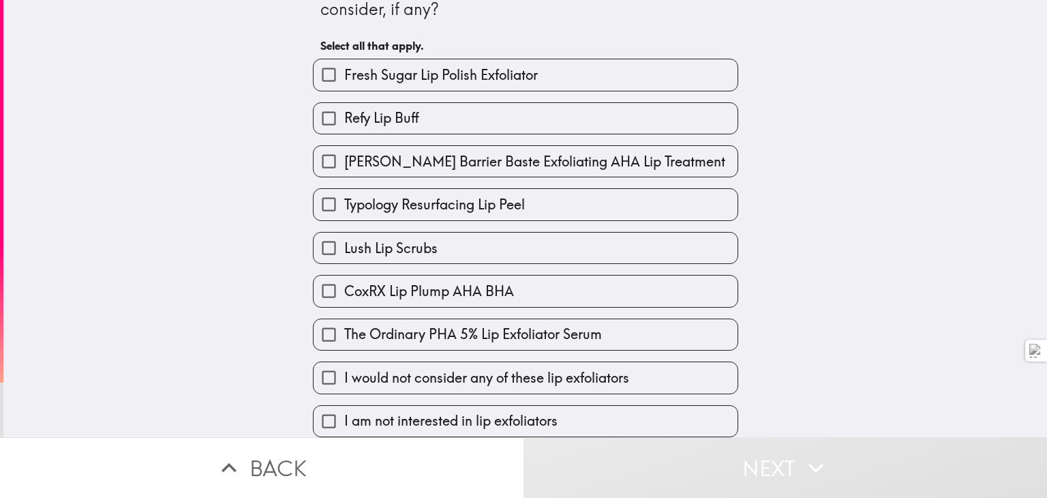
click at [553, 411] on span "I am not interested in lip exfoliators" at bounding box center [450, 420] width 213 height 19
click at [344, 411] on input "I am not interested in lip exfoliators" at bounding box center [329, 421] width 31 height 31
checkbox input "true"
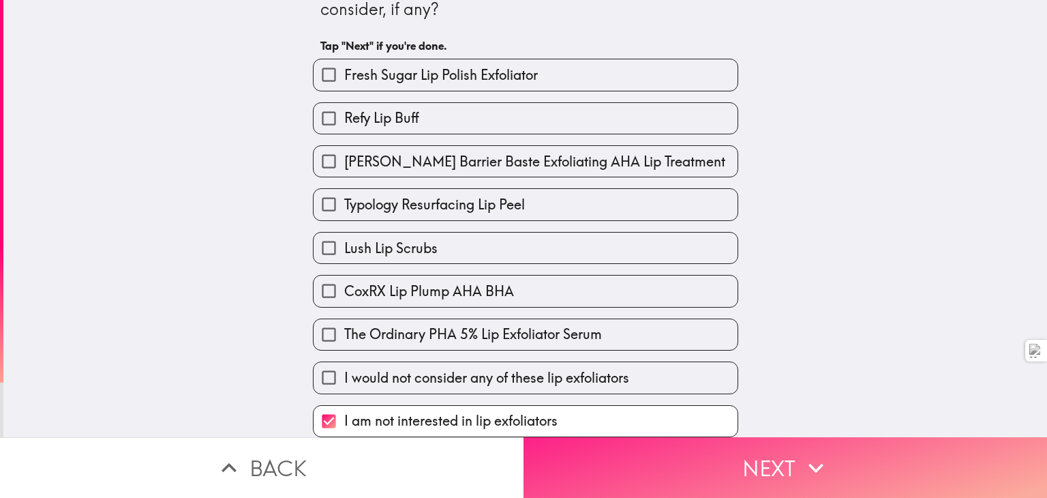
click at [593, 451] on button "Next" at bounding box center [786, 467] width 524 height 61
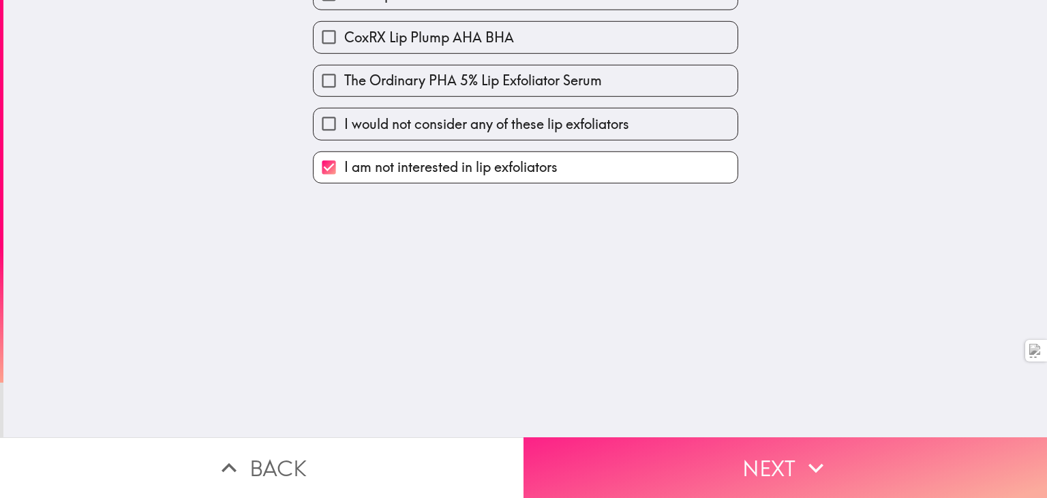
scroll to position [0, 0]
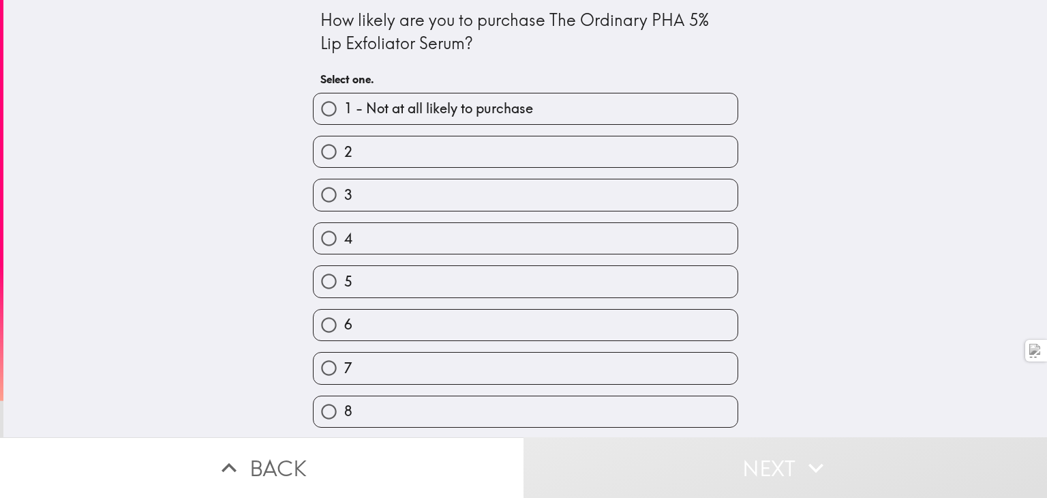
scroll to position [138, 0]
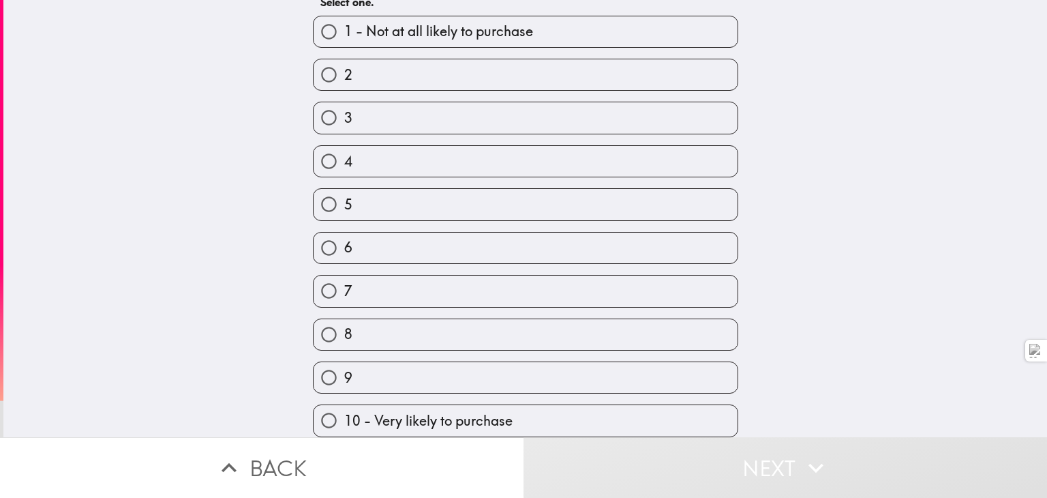
click at [434, 189] on label "5" at bounding box center [526, 204] width 424 height 31
click at [344, 189] on input "5" at bounding box center [329, 204] width 31 height 31
radio input "true"
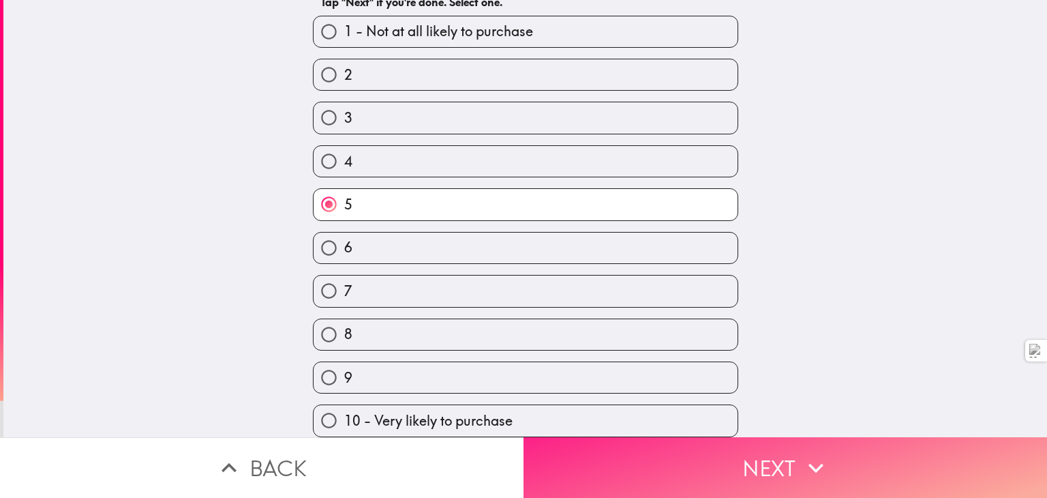
click at [661, 440] on button "Next" at bounding box center [786, 467] width 524 height 61
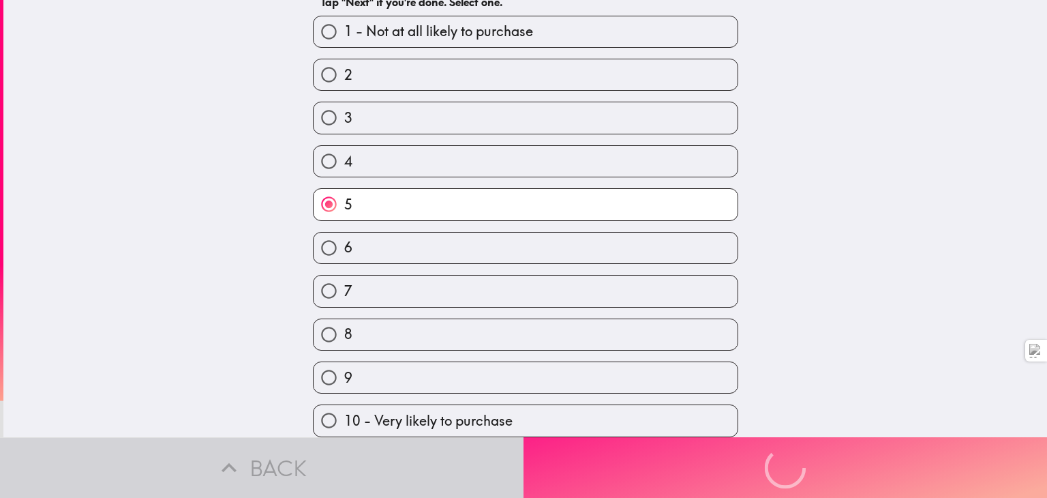
scroll to position [0, 0]
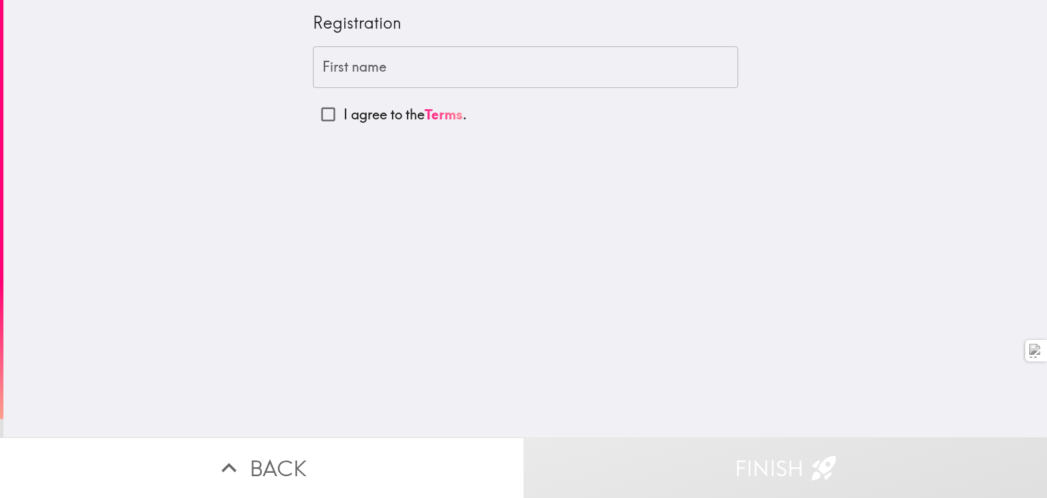
click at [331, 134] on div "Registration First name First name I agree to the Terms ." at bounding box center [525, 218] width 1044 height 437
click at [322, 117] on input "I agree to the Terms ." at bounding box center [328, 114] width 31 height 31
checkbox input "true"
click at [425, 16] on div "Registration" at bounding box center [525, 23] width 425 height 23
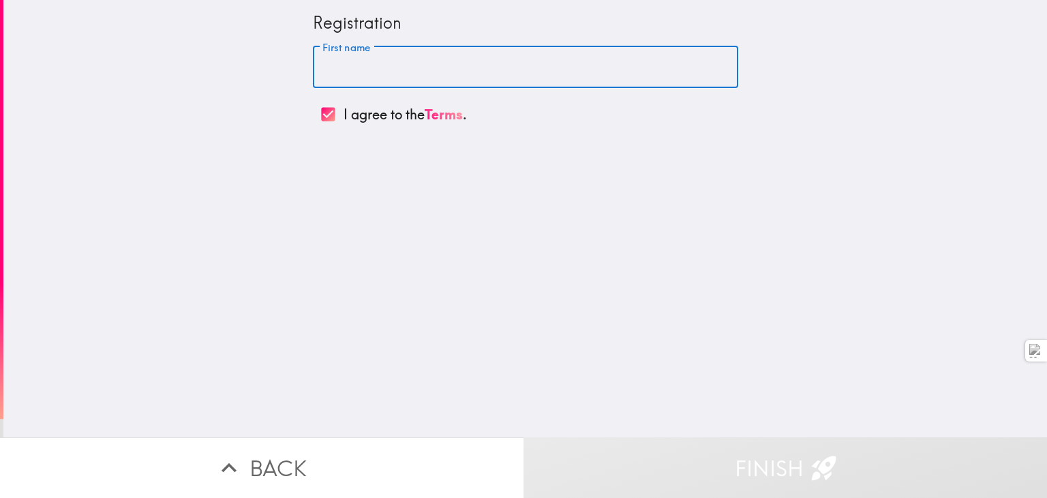
click at [423, 58] on input "First name" at bounding box center [525, 67] width 425 height 42
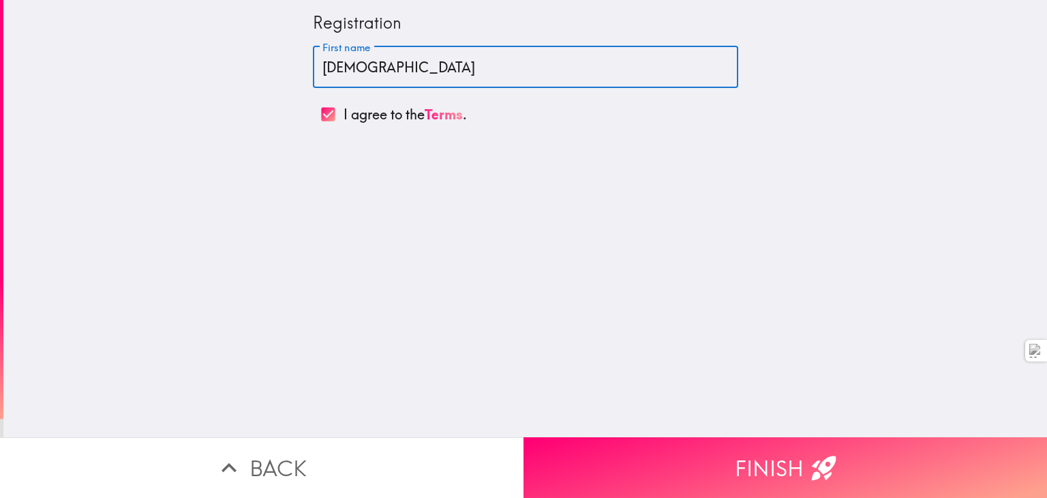
type input "[DEMOGRAPHIC_DATA]"
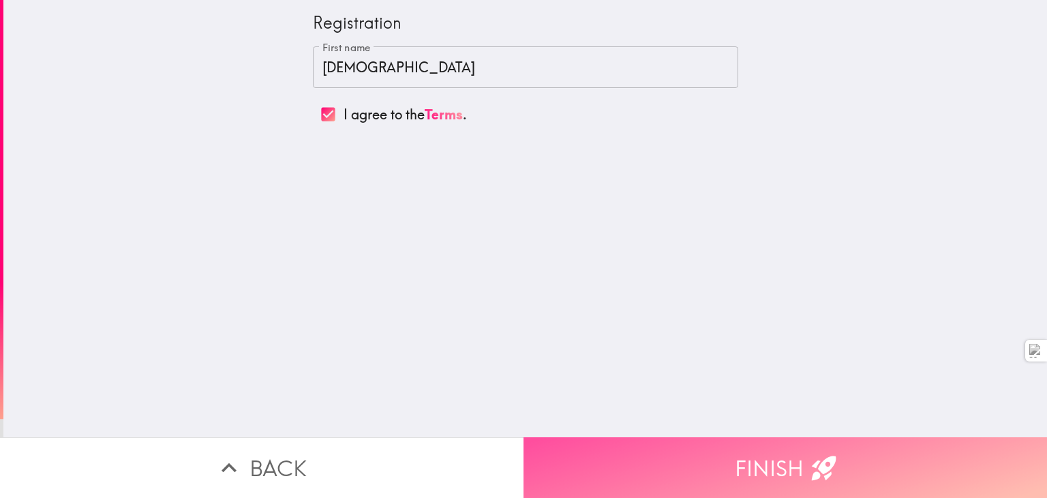
drag, startPoint x: 653, startPoint y: 486, endPoint x: 638, endPoint y: 468, distance: 23.2
click at [638, 468] on button "Finish" at bounding box center [786, 467] width 524 height 61
